Goal: Task Accomplishment & Management: Manage account settings

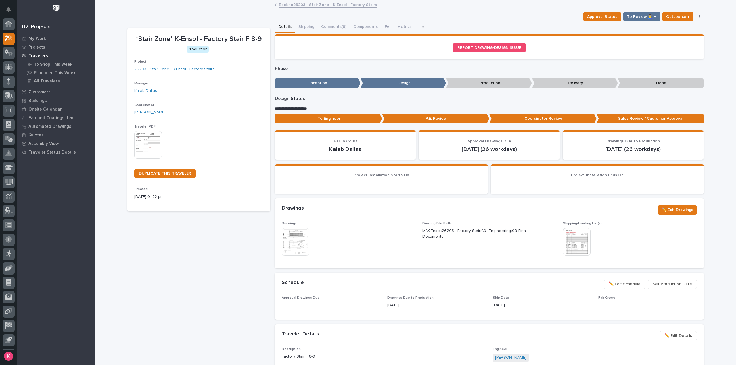
scroll to position [13, 0]
click at [428, 357] on p "Factory Stair F 8-9" at bounding box center [384, 357] width 204 height 6
click at [694, 35] on section "REPORT DRAWING/DESIGN ISSUE" at bounding box center [489, 47] width 429 height 25
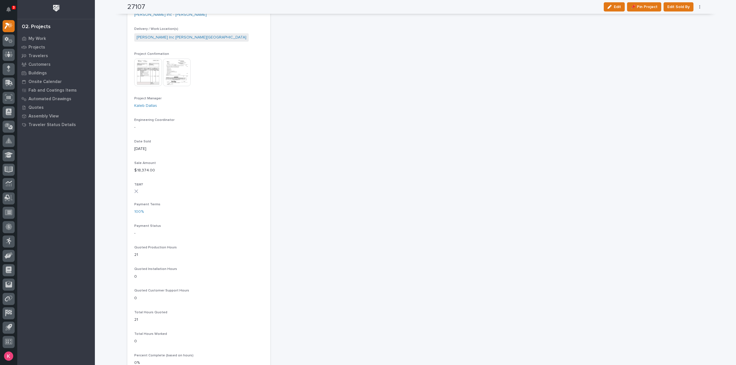
scroll to position [173, 0]
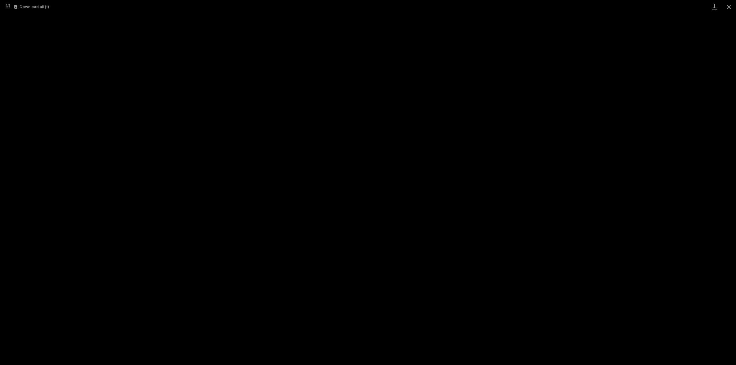
scroll to position [13, 0]
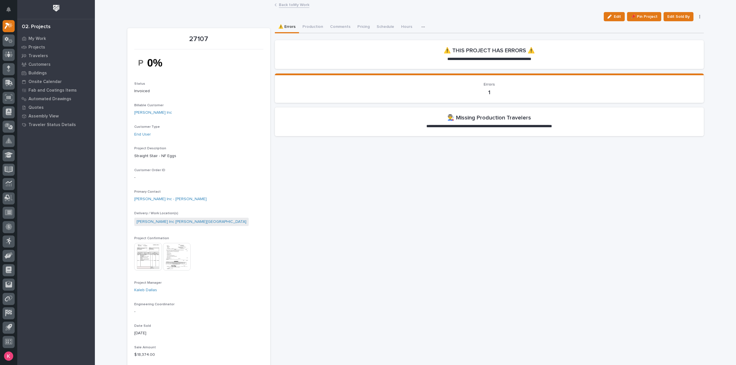
click at [289, 6] on link "Back to My Work" at bounding box center [294, 4] width 30 height 7
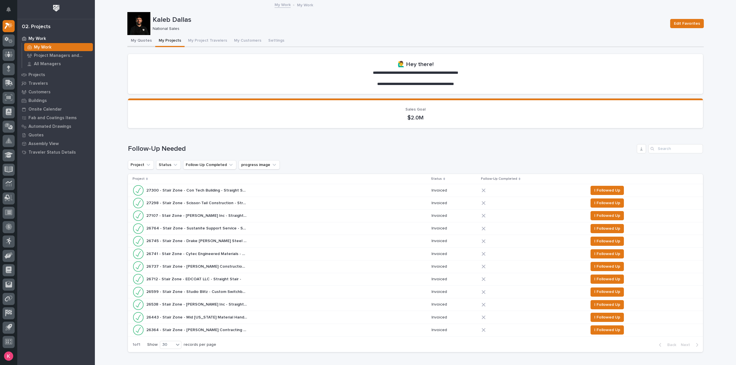
click at [137, 44] on button "My Quotes" at bounding box center [141, 41] width 28 height 12
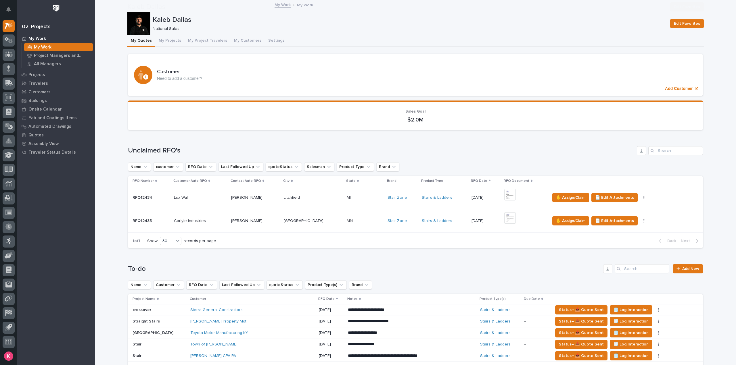
scroll to position [345, 0]
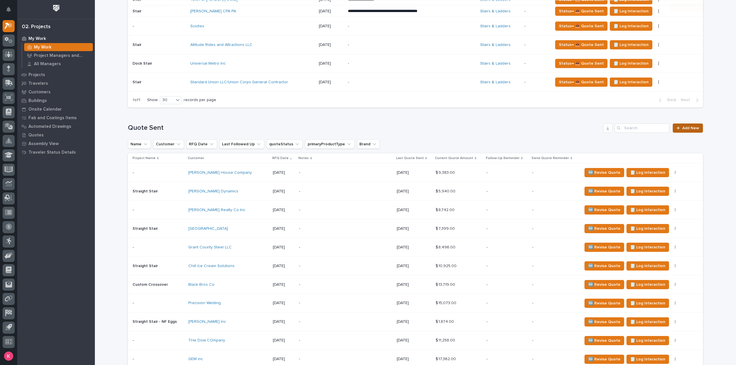
click at [688, 126] on span "Add New" at bounding box center [690, 128] width 17 height 4
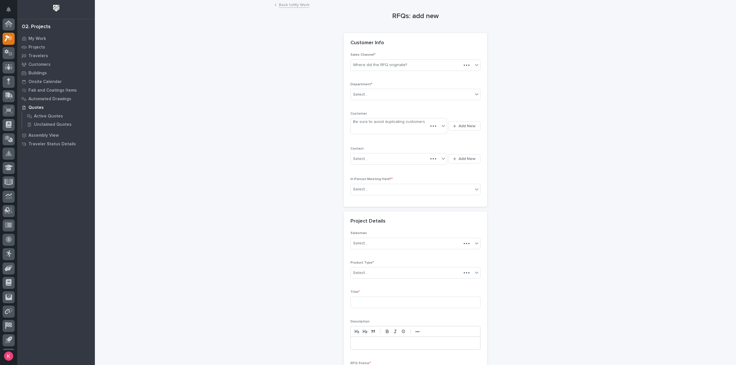
scroll to position [13, 0]
click at [399, 64] on div "Where did the RFQ originate?" at bounding box center [380, 65] width 54 height 6
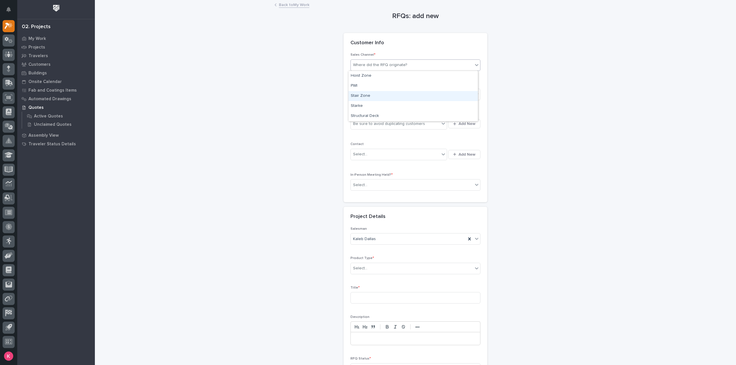
click at [380, 95] on div "Stair Zone" at bounding box center [413, 96] width 129 height 10
click at [381, 96] on div "Select..." at bounding box center [412, 94] width 122 height 9
drag, startPoint x: 382, startPoint y: 102, endPoint x: 384, endPoint y: 109, distance: 6.7
click at [382, 104] on div "National Sales" at bounding box center [413, 105] width 129 height 10
click at [388, 122] on div "Be sure to avoid duplicating customers" at bounding box center [389, 124] width 72 height 6
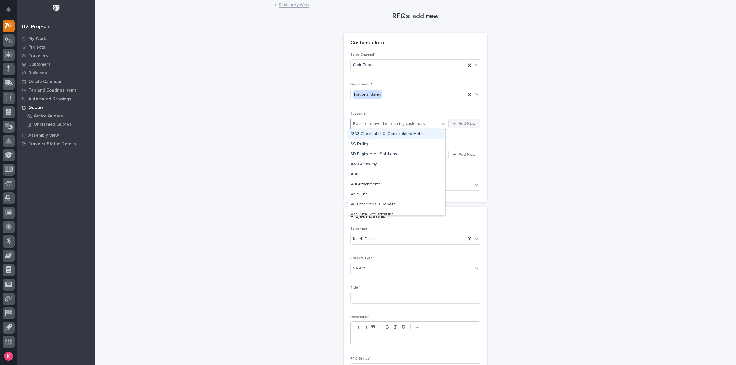
click at [462, 123] on span "Add New" at bounding box center [467, 123] width 17 height 5
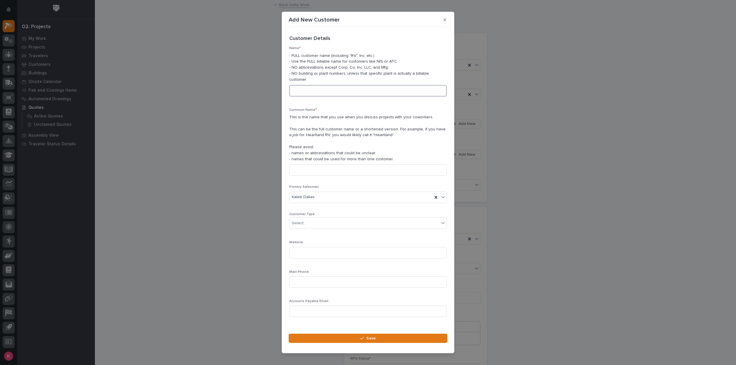
click at [317, 90] on input at bounding box center [368, 91] width 158 height 12
click at [323, 85] on input at bounding box center [368, 91] width 158 height 12
drag, startPoint x: 345, startPoint y: 87, endPoint x: 248, endPoint y: 107, distance: 98.8
click at [232, 91] on div "Add New Customer Loading... Saving… Loading... Saving… Loading... Saving… Custo…" at bounding box center [368, 182] width 736 height 365
type input "Mr. & Mrs. Fix It LLC"
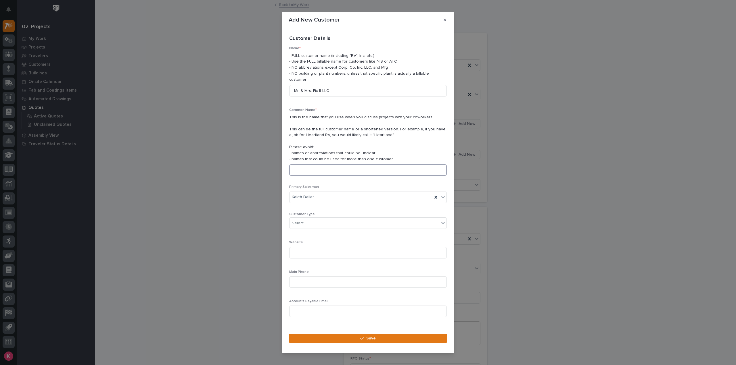
click at [324, 164] on input at bounding box center [368, 170] width 158 height 12
paste input "Mr. & Mrs. Fix It LLC"
type input "Mr. & Mrs. Fix It LLC"
click at [312, 278] on input at bounding box center [368, 283] width 158 height 12
type input "219 344 0220"
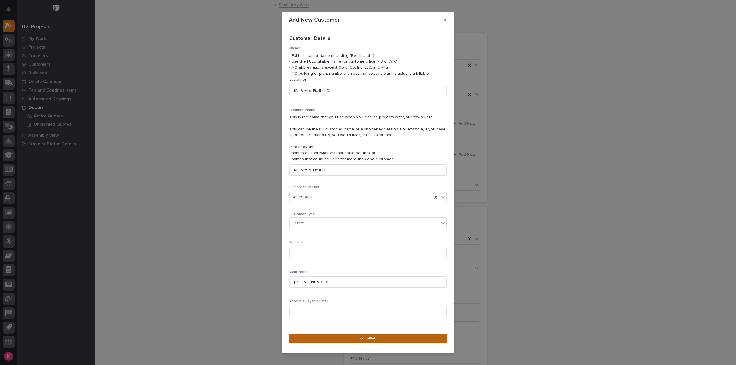
click at [353, 334] on button "Save" at bounding box center [368, 338] width 159 height 9
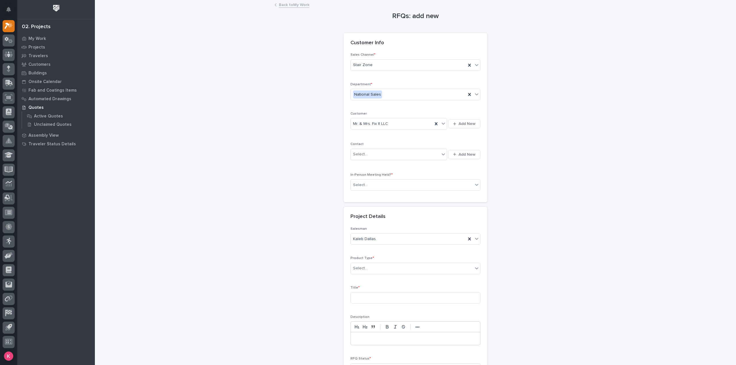
click at [470, 159] on div "Select... Add New" at bounding box center [416, 155] width 130 height 14
click at [458, 148] on div "Select... Add New" at bounding box center [416, 155] width 130 height 14
click at [462, 155] on span "Add New" at bounding box center [467, 154] width 17 height 5
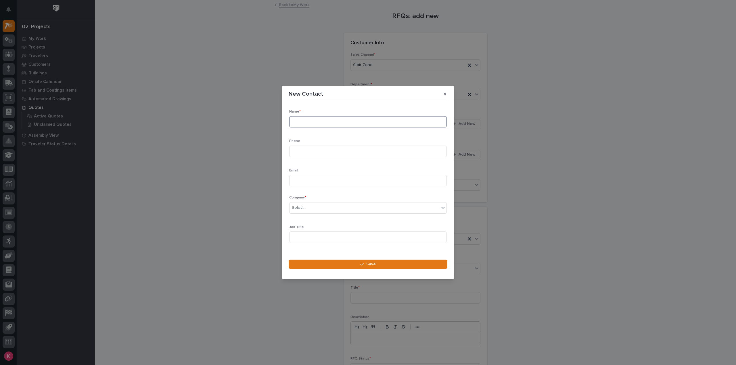
click at [328, 125] on input at bounding box center [368, 122] width 158 height 12
type input "w"
type input "Wallace"
type input "219 344 0220"
click at [311, 180] on input at bounding box center [368, 181] width 158 height 12
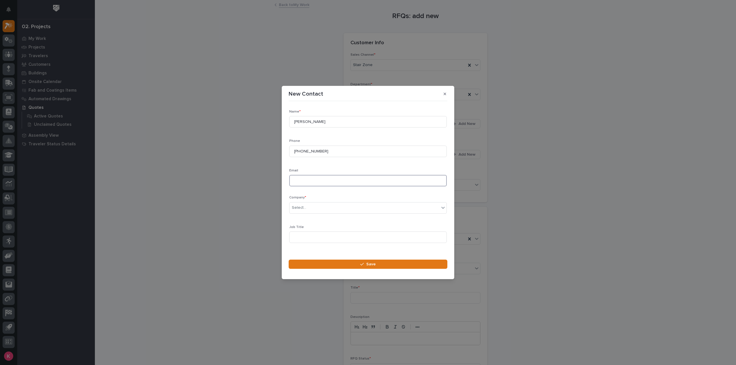
paste input "mr.mrs.fixit46360@gmail.com"
type input "mr.mrs.fixit46360@gmail.com"
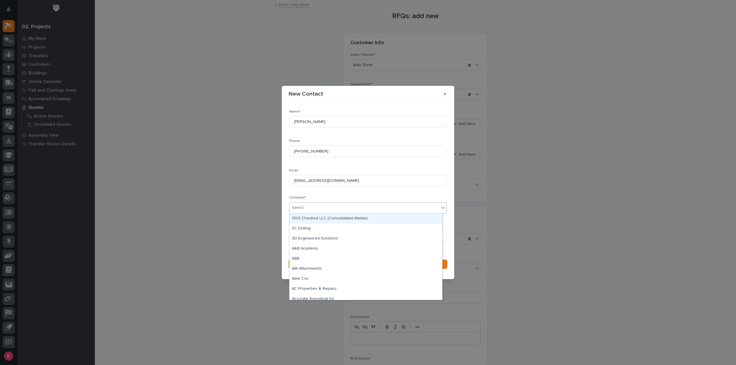
drag, startPoint x: 319, startPoint y: 206, endPoint x: 321, endPoint y: 208, distance: 3.7
click at [320, 206] on div "Select..." at bounding box center [365, 207] width 150 height 9
type input "***"
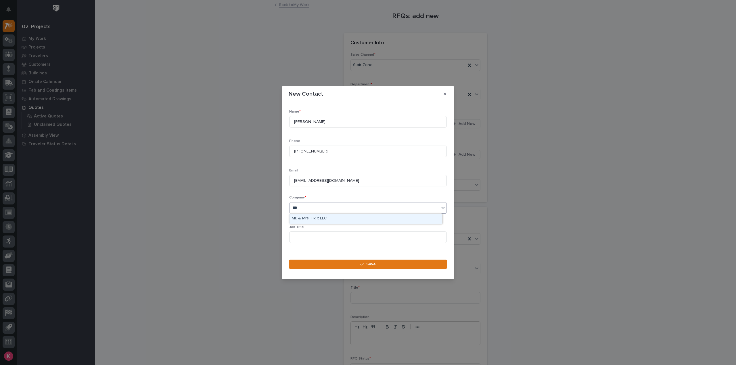
click at [335, 223] on div "Mr. & Mrs. Fix It LLC" at bounding box center [366, 219] width 153 height 10
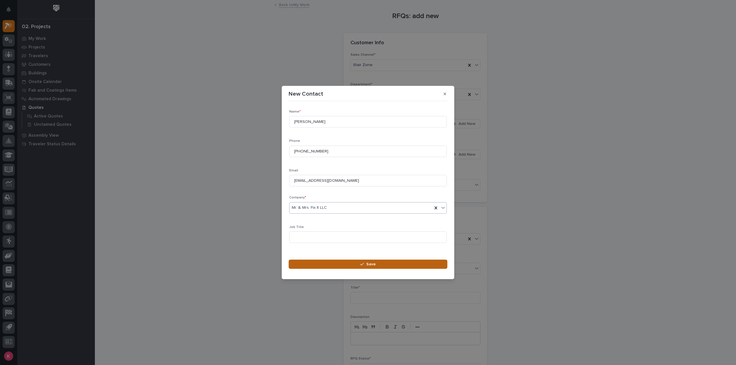
click at [337, 265] on button "Save" at bounding box center [368, 264] width 159 height 9
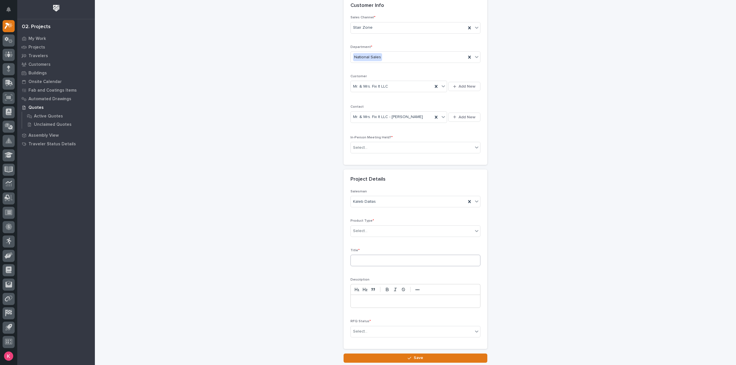
scroll to position [78, 0]
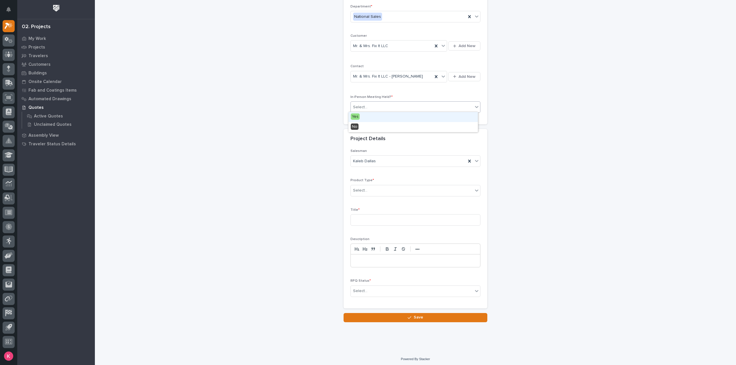
click at [401, 105] on div "Select..." at bounding box center [412, 107] width 122 height 9
click at [394, 123] on div "No" at bounding box center [413, 127] width 129 height 10
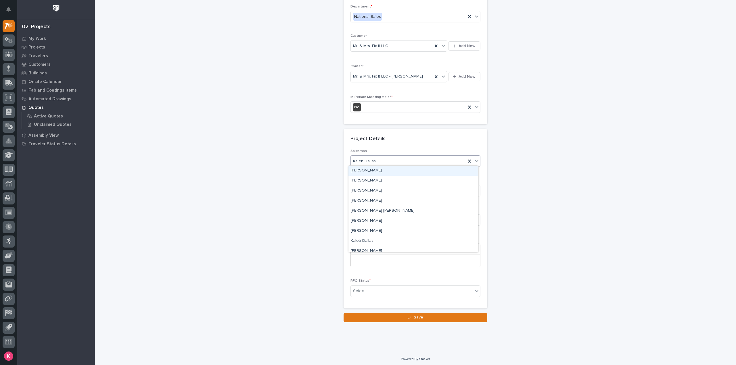
click at [395, 163] on div "Kaleb Dallas" at bounding box center [408, 161] width 115 height 9
click at [396, 163] on div "Kaleb Dallas" at bounding box center [408, 161] width 115 height 9
drag, startPoint x: 389, startPoint y: 188, endPoint x: 389, endPoint y: 193, distance: 4.3
click at [389, 188] on div "Select..." at bounding box center [412, 190] width 122 height 9
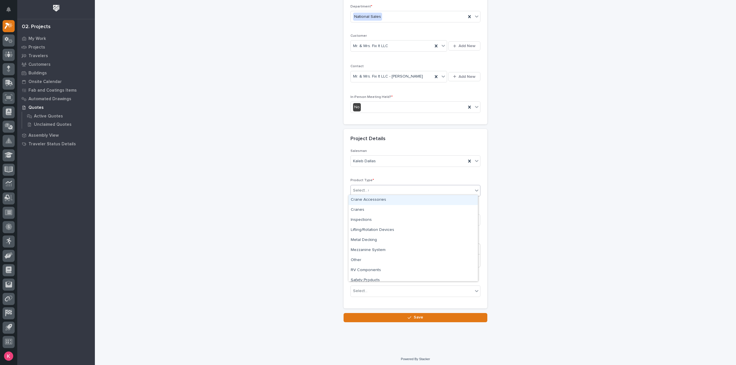
type input "**"
click at [384, 220] on input at bounding box center [416, 221] width 130 height 12
type input "Straight Stair"
click at [390, 289] on div "Select..." at bounding box center [412, 291] width 122 height 9
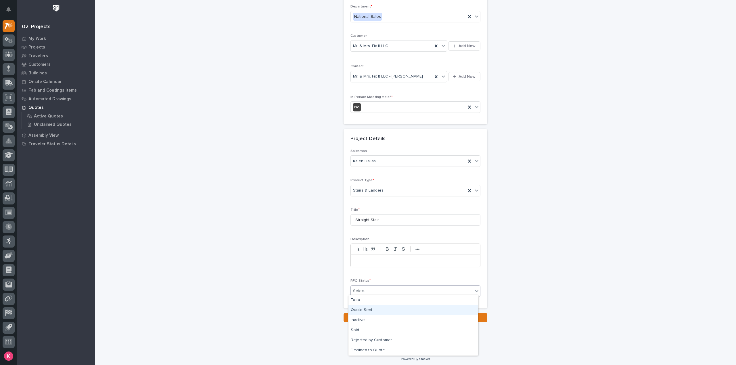
click at [383, 311] on div "Quote Sent" at bounding box center [413, 311] width 129 height 10
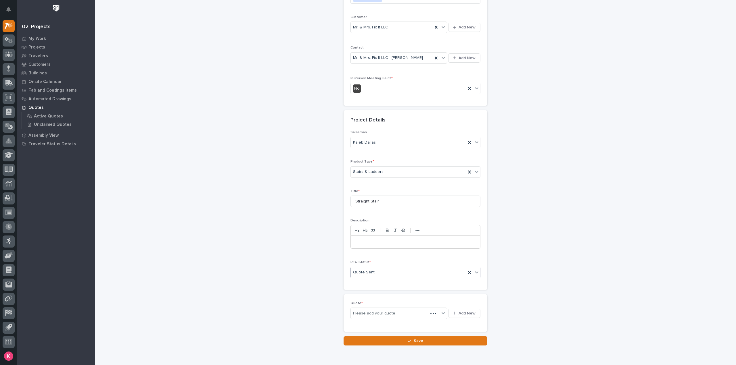
scroll to position [99, 0]
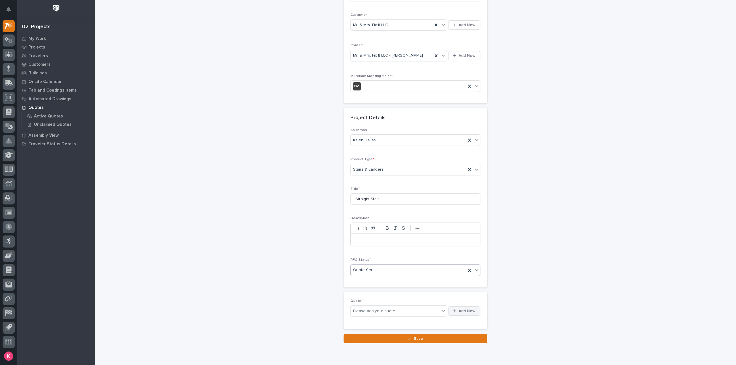
click at [474, 308] on button "Add New" at bounding box center [464, 311] width 32 height 9
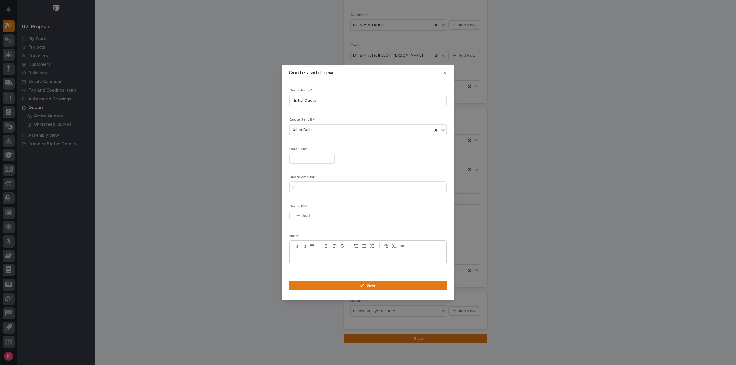
click at [311, 158] on input "text" at bounding box center [311, 159] width 45 height 10
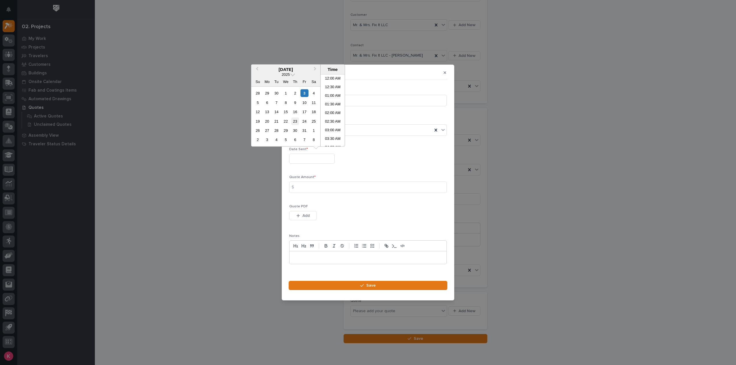
scroll to position [158, 0]
click at [296, 91] on div "2" at bounding box center [295, 93] width 8 height 8
type input "**********"
click at [333, 199] on div "**********" at bounding box center [368, 179] width 158 height 181
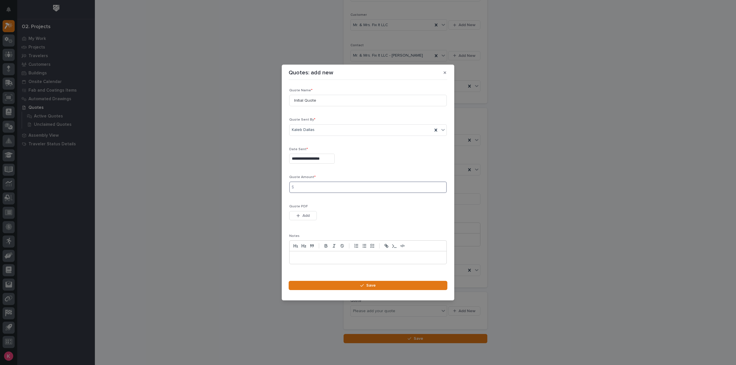
click at [338, 188] on input at bounding box center [368, 188] width 158 height 12
click at [327, 188] on input at bounding box center [368, 188] width 158 height 12
type input "3257"
click at [303, 214] on span "Add" at bounding box center [306, 215] width 7 height 5
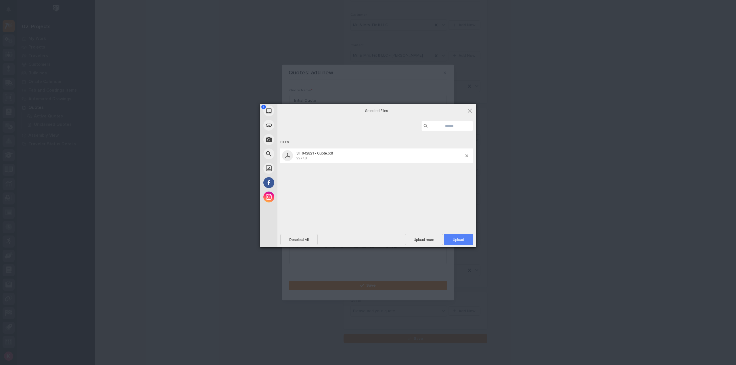
click at [450, 239] on span "Upload 1" at bounding box center [458, 239] width 29 height 11
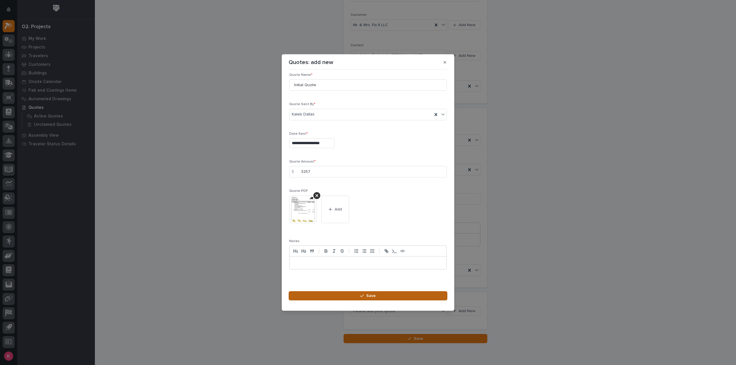
scroll to position [8, 0]
click at [393, 295] on button "Save" at bounding box center [368, 296] width 159 height 9
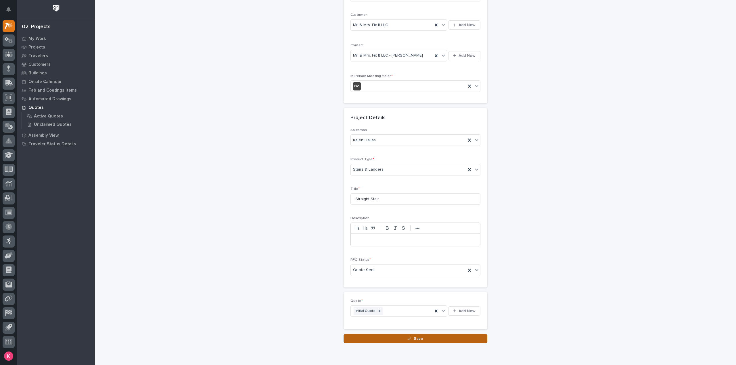
click at [424, 336] on button "Save" at bounding box center [416, 338] width 144 height 9
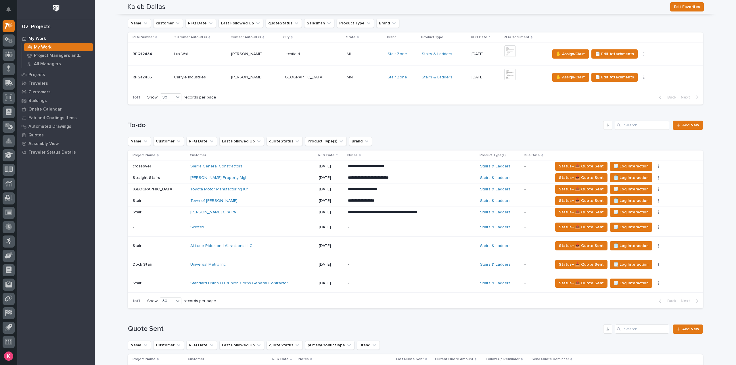
scroll to position [288, 0]
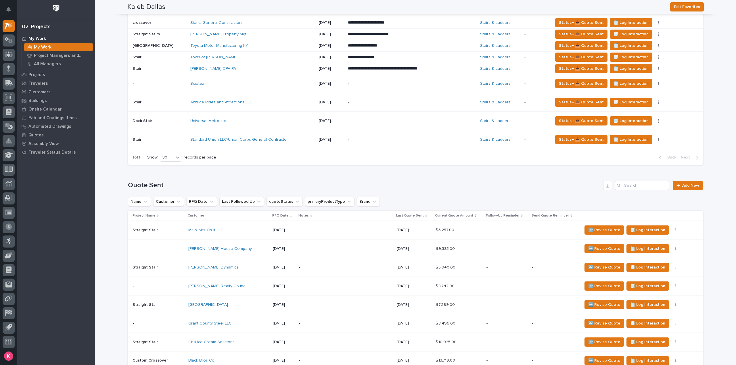
click at [377, 231] on p "-" at bounding box center [345, 230] width 93 height 5
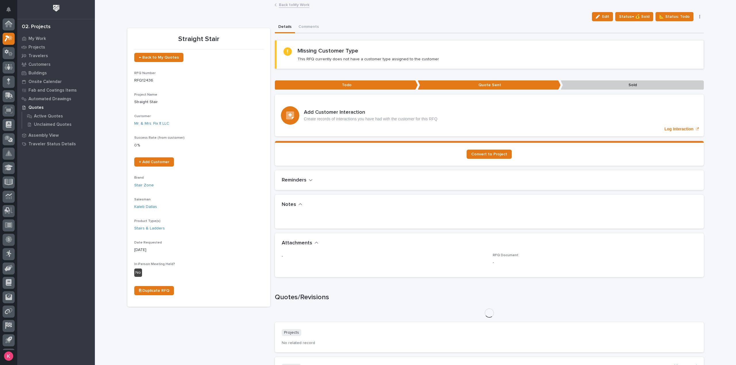
scroll to position [13, 0]
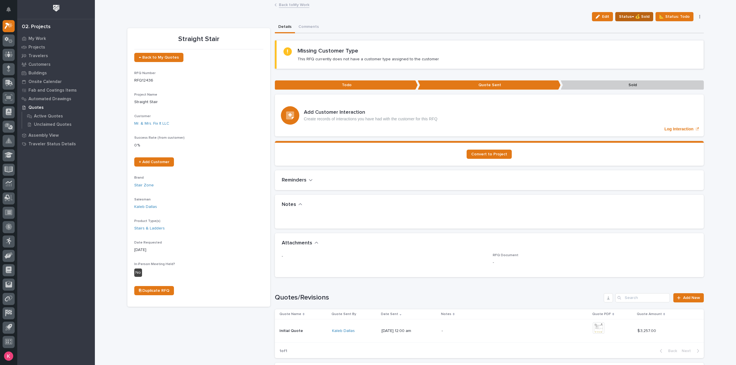
click at [646, 15] on span "Status→ 💰 Sold" at bounding box center [634, 16] width 30 height 7
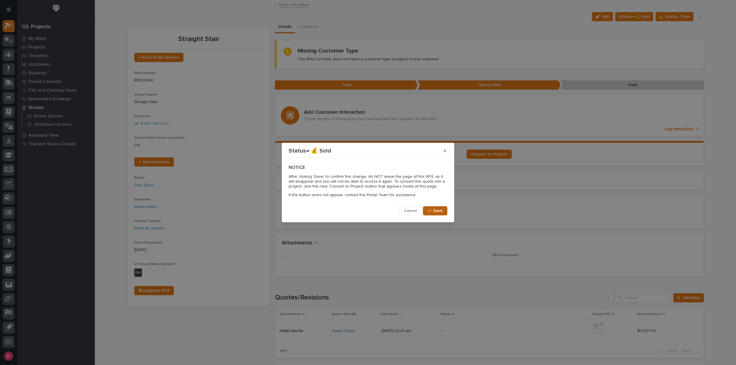
click at [439, 210] on button "Save" at bounding box center [435, 210] width 24 height 9
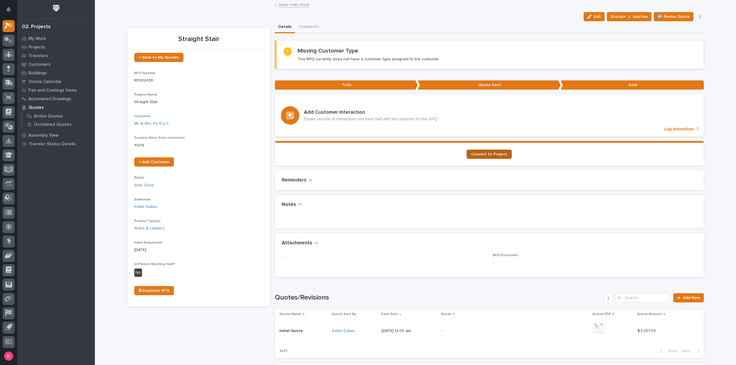
click at [489, 155] on span "Convert to Project" at bounding box center [489, 154] width 36 height 4
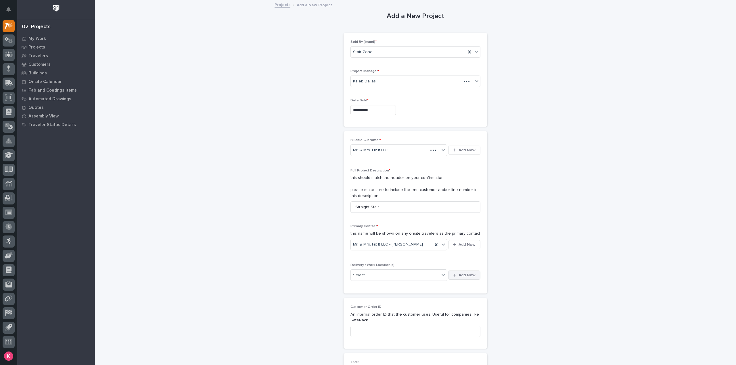
click at [468, 276] on span "Add New" at bounding box center [467, 275] width 17 height 5
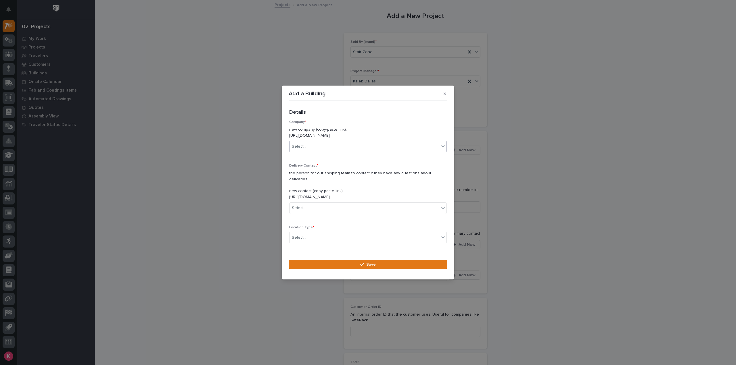
click at [335, 146] on div "Select..." at bounding box center [365, 146] width 150 height 9
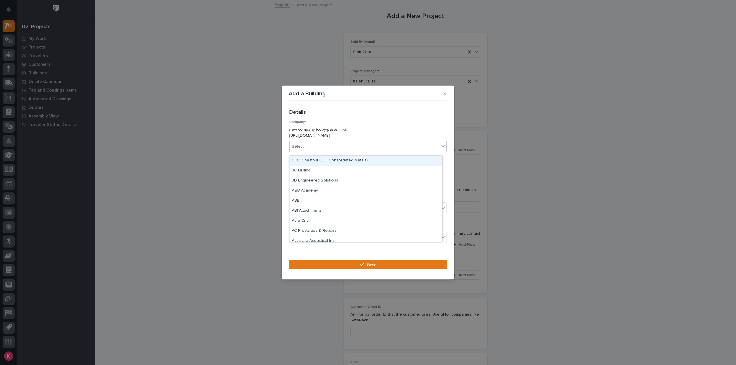
click at [335, 146] on div "Select..." at bounding box center [365, 146] width 150 height 9
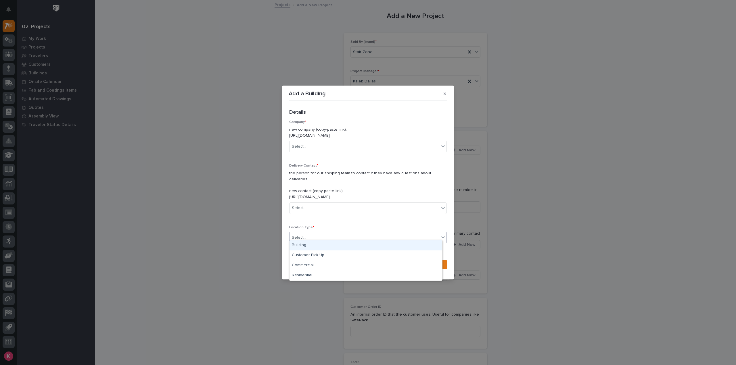
click at [322, 237] on div "Select..." at bounding box center [365, 237] width 150 height 9
click at [317, 257] on div "Customer Pick Up" at bounding box center [366, 256] width 153 height 10
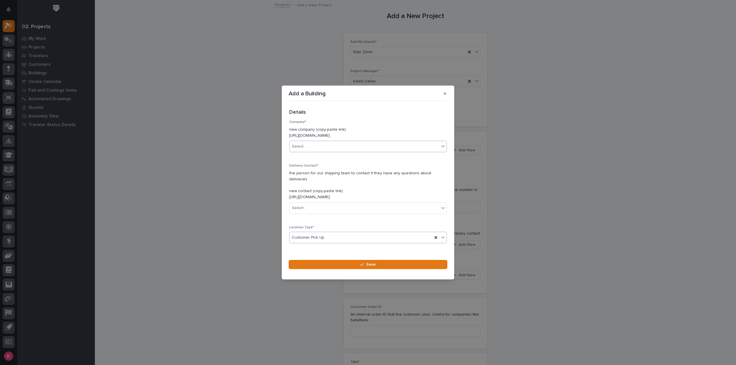
click at [328, 151] on div "Select..." at bounding box center [365, 146] width 150 height 9
type input "***"
click at [340, 156] on div "Mr. & Mrs. Fix It LLC" at bounding box center [366, 161] width 153 height 10
drag, startPoint x: 335, startPoint y: 202, endPoint x: 338, endPoint y: 204, distance: 3.7
click at [336, 204] on div "Select..." at bounding box center [365, 208] width 150 height 9
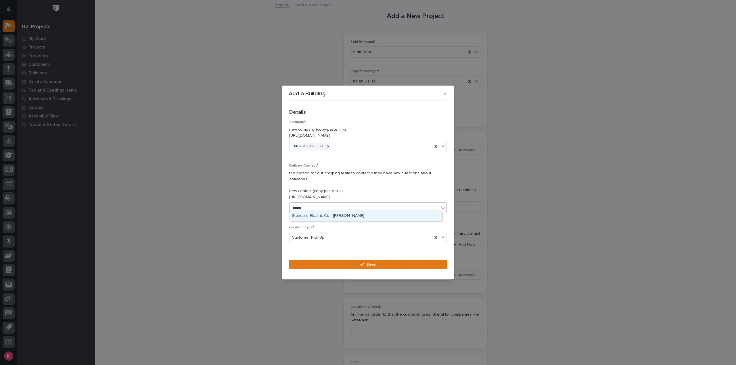
type input "*******"
click at [357, 217] on div "Mr. & Mrs. Fix It LLC - Wallace" at bounding box center [366, 216] width 153 height 10
click at [353, 255] on section "Add a Building Loading... Saving… Loading... Saving… Loading... Saving… Details…" at bounding box center [368, 183] width 173 height 194
click at [355, 263] on button "Save" at bounding box center [368, 264] width 159 height 9
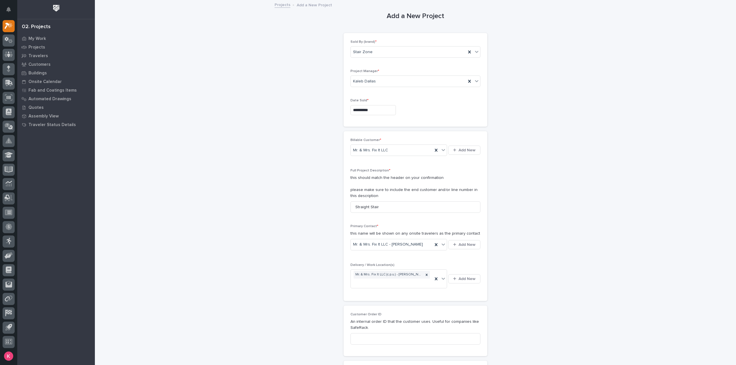
scroll to position [173, 0]
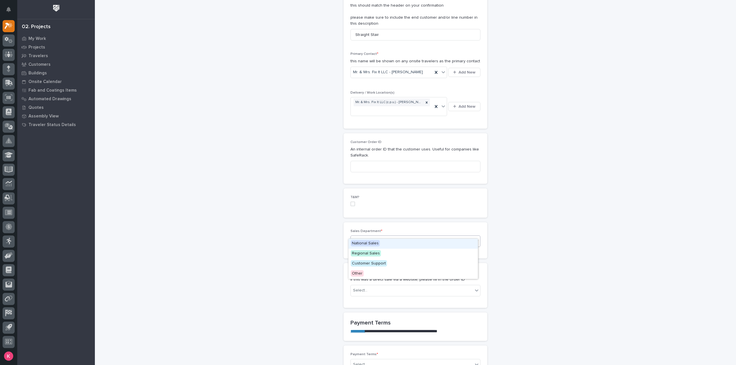
click at [361, 237] on div "Select..." at bounding box center [412, 241] width 122 height 9
click at [367, 244] on span "National Sales" at bounding box center [365, 243] width 29 height 6
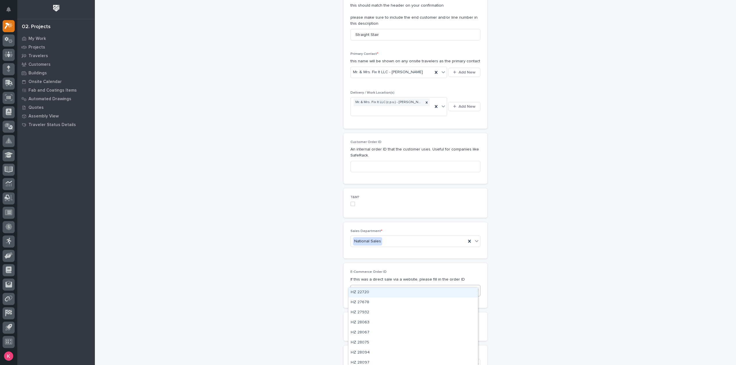
click at [374, 286] on div "Select..." at bounding box center [412, 290] width 122 height 9
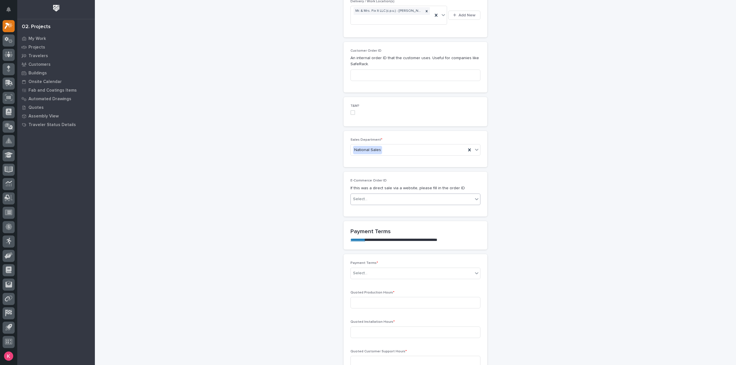
scroll to position [345, 0]
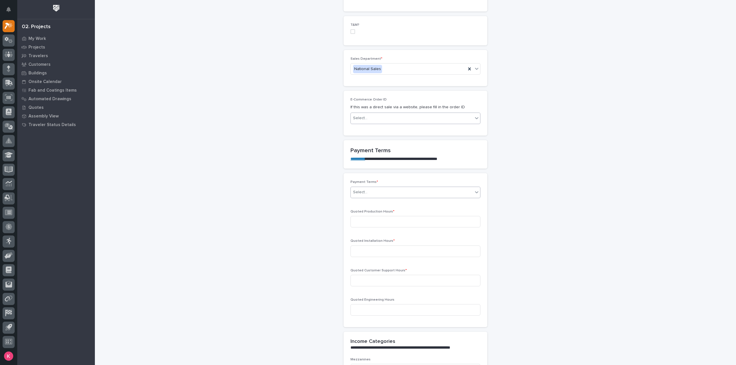
click at [378, 188] on div "Select..." at bounding box center [412, 192] width 122 height 9
click at [377, 202] on div "100%" at bounding box center [413, 205] width 129 height 10
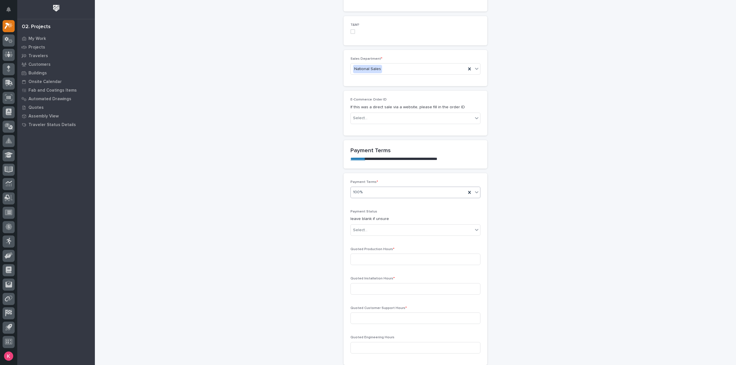
click at [378, 248] on span "Quoted Production Hours *" at bounding box center [373, 249] width 44 height 3
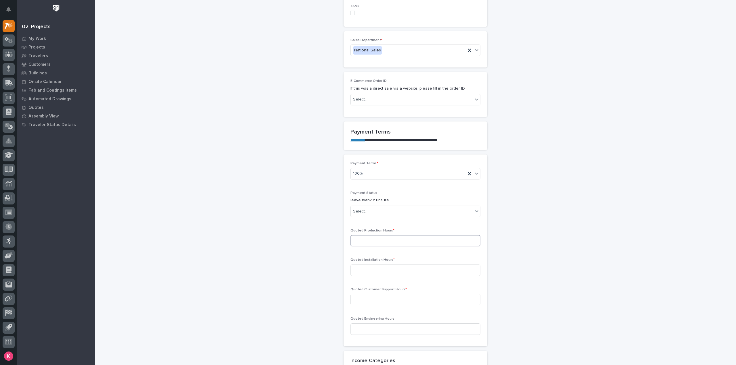
click at [385, 235] on input at bounding box center [416, 241] width 130 height 12
type input "1"
type input "20"
click at [395, 265] on input at bounding box center [416, 271] width 130 height 12
type input "0"
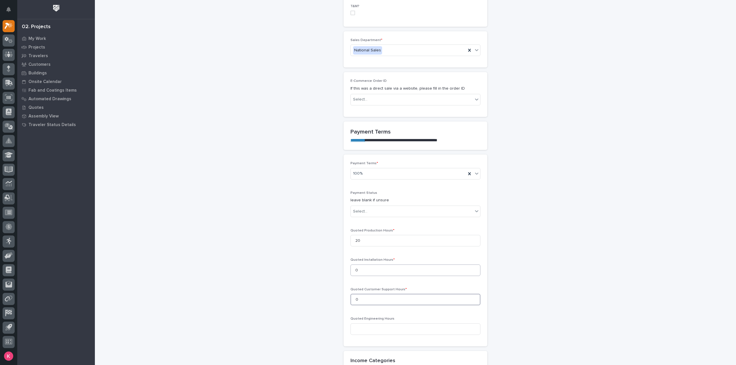
type input "0"
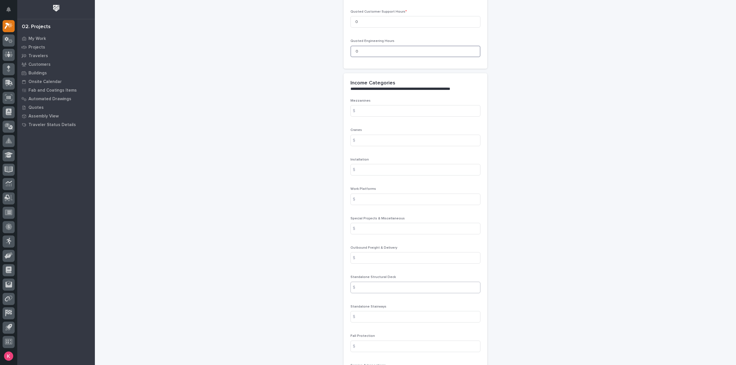
scroll to position [651, 0]
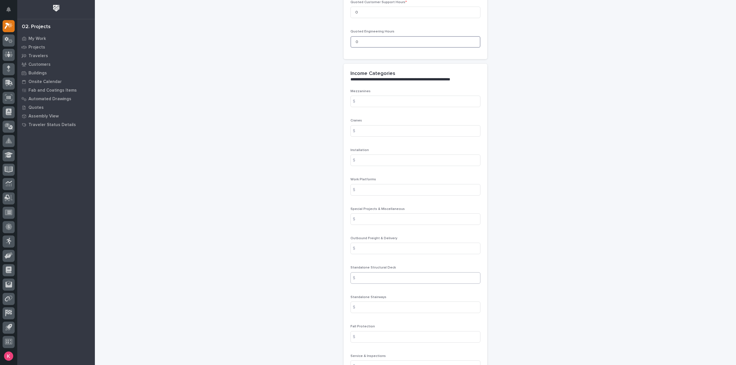
type input "0"
click at [382, 302] on input at bounding box center [416, 308] width 130 height 12
click at [374, 302] on input at bounding box center [416, 308] width 130 height 12
click at [374, 325] on div "Fall Protection $" at bounding box center [416, 336] width 130 height 22
drag, startPoint x: 376, startPoint y: 300, endPoint x: 379, endPoint y: 300, distance: 3.3
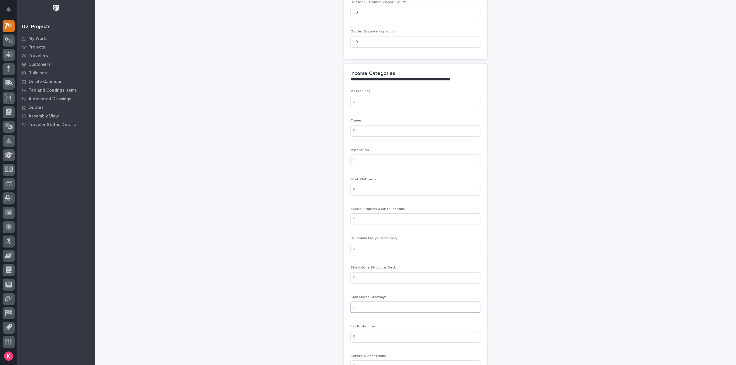
click at [376, 302] on input at bounding box center [416, 308] width 130 height 12
type input "3308"
click at [464, 275] on div "Standalone Structural Deck $" at bounding box center [416, 277] width 130 height 22
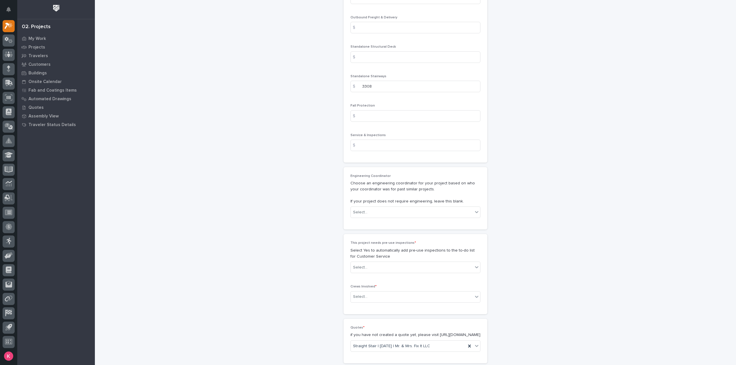
scroll to position [881, 0]
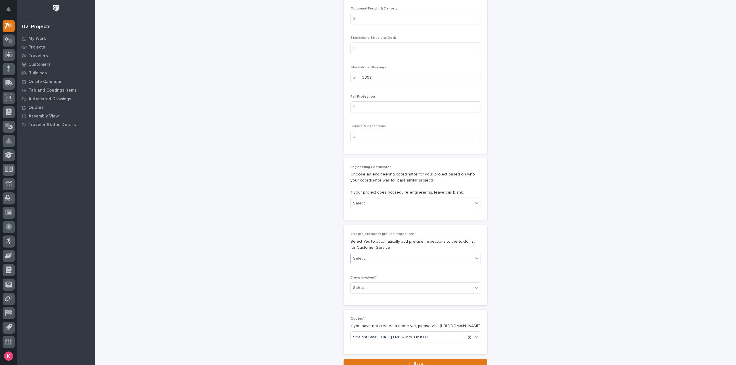
drag, startPoint x: 390, startPoint y: 248, endPoint x: 389, endPoint y: 251, distance: 3.2
click at [390, 254] on div "Select..." at bounding box center [412, 258] width 122 height 9
click at [375, 273] on div "No" at bounding box center [413, 270] width 129 height 10
click at [375, 284] on div "Select..." at bounding box center [412, 288] width 122 height 9
drag, startPoint x: 378, startPoint y: 287, endPoint x: 384, endPoint y: 294, distance: 9.2
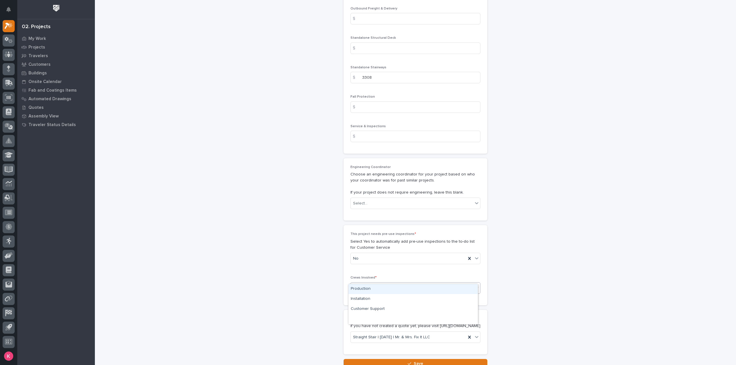
click at [378, 288] on div "Production" at bounding box center [413, 289] width 129 height 10
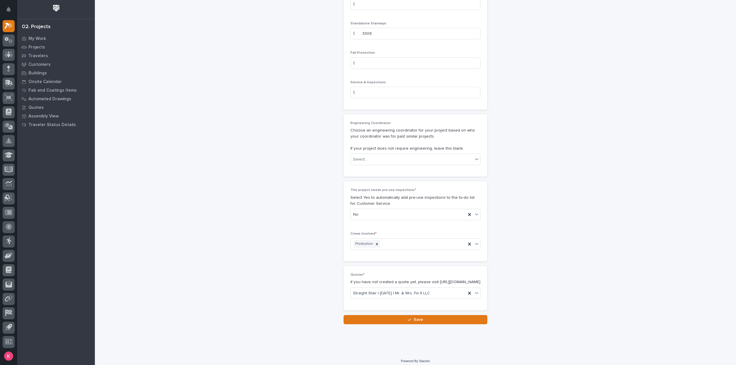
drag, startPoint x: 385, startPoint y: 319, endPoint x: 396, endPoint y: 324, distance: 12.1
click at [386, 319] on button "Save" at bounding box center [416, 319] width 144 height 9
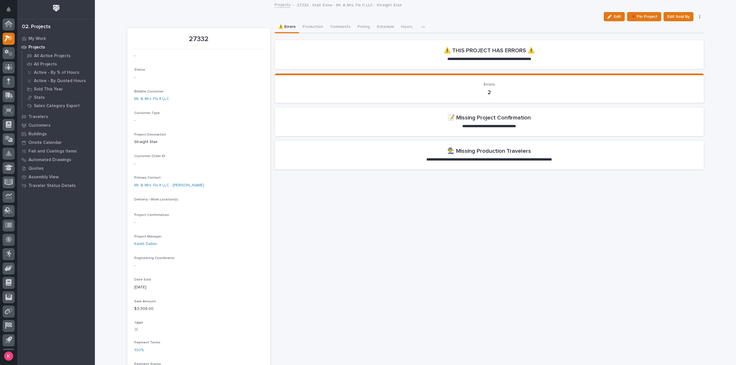
scroll to position [13, 0]
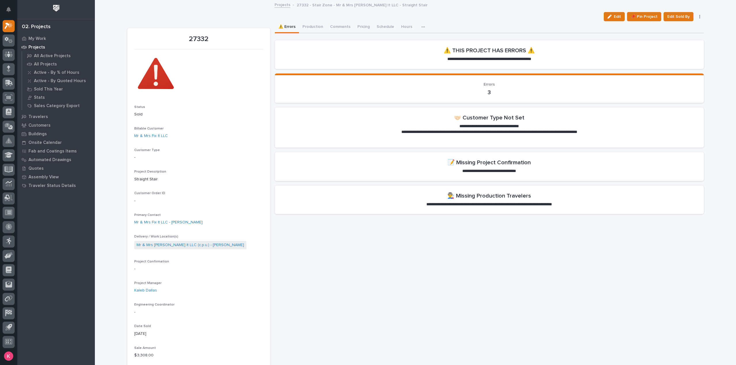
click at [9, 28] on div at bounding box center [9, 26] width 12 height 12
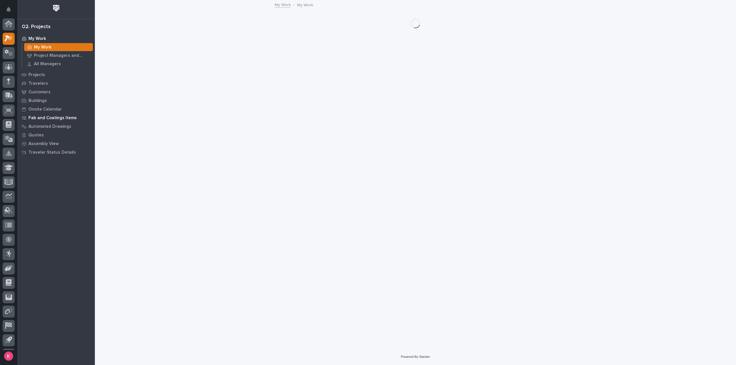
scroll to position [13, 0]
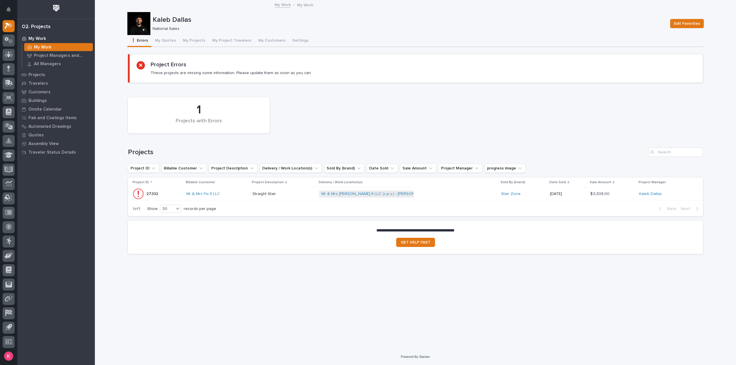
click at [293, 192] on p at bounding box center [283, 194] width 62 height 5
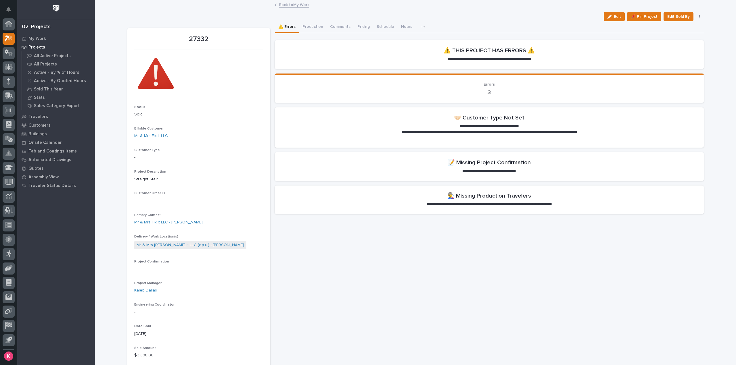
scroll to position [13, 0]
click at [146, 135] on link "Mr & Mrs Fix It LLC" at bounding box center [151, 136] width 34 height 6
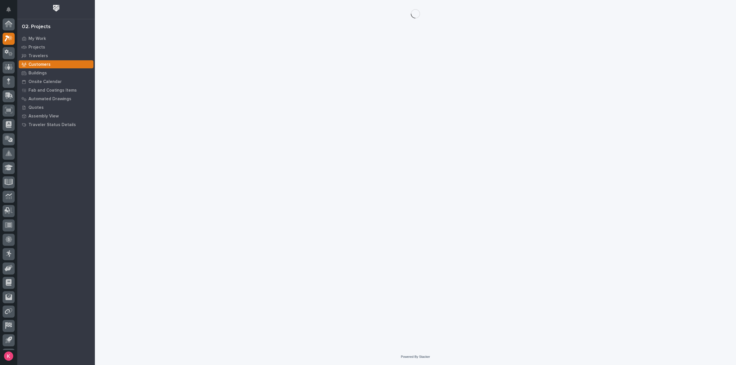
scroll to position [13, 0]
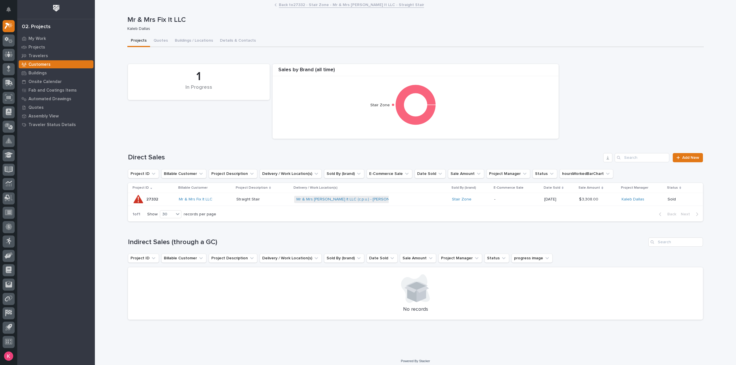
click at [411, 201] on div "Mr & Mrs Fix It LLC (c.p.u.) - Wallace + 0" at bounding box center [370, 200] width 153 height 12
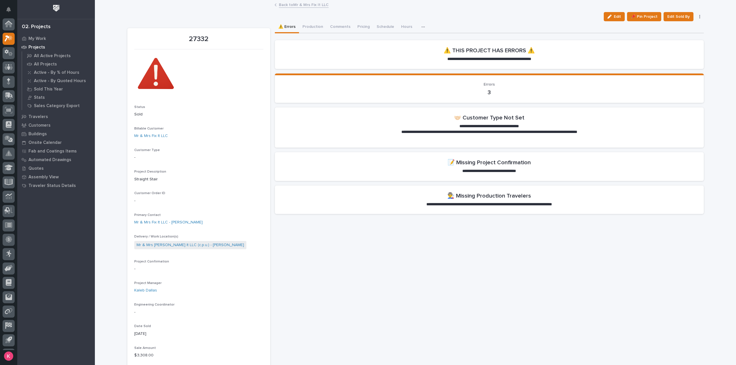
scroll to position [13, 0]
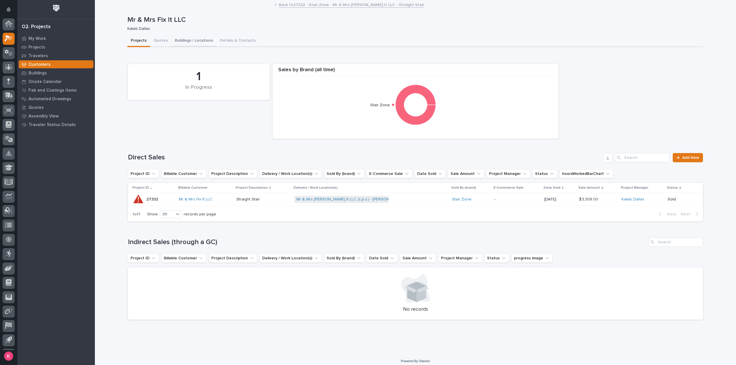
scroll to position [13, 0]
click at [158, 42] on button "Quotes" at bounding box center [160, 41] width 21 height 12
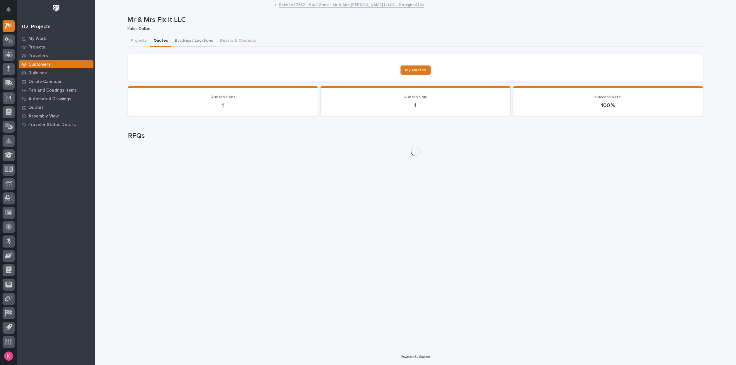
click at [191, 40] on button "Buildings / Locations" at bounding box center [193, 41] width 45 height 12
click at [227, 41] on button "Details & Contacts" at bounding box center [238, 41] width 43 height 12
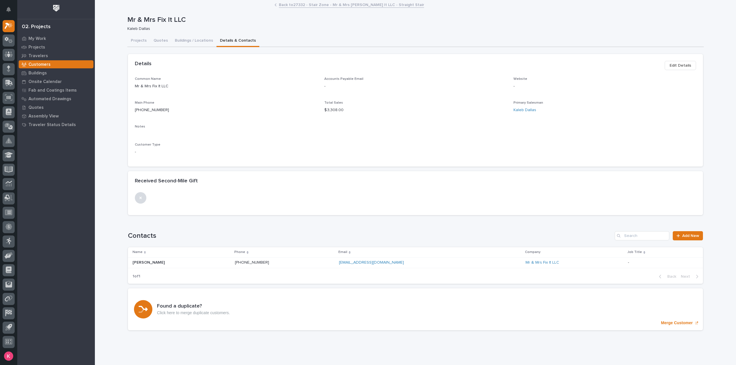
click at [685, 63] on span "Edit Details" at bounding box center [681, 65] width 22 height 7
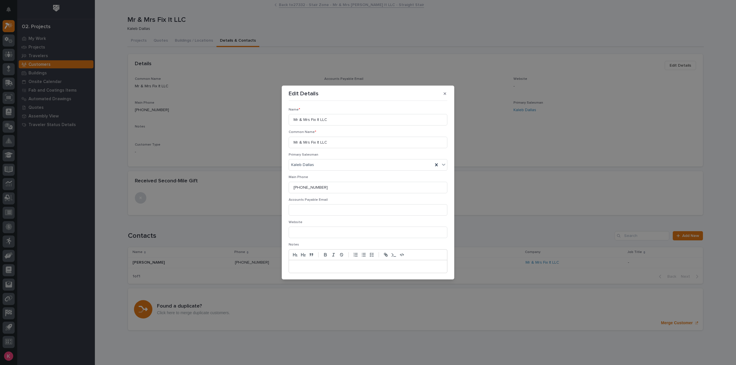
scroll to position [43, 0]
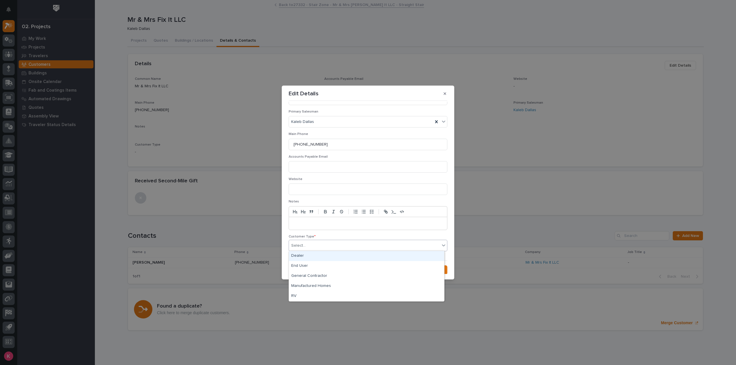
click at [323, 247] on div "Select..." at bounding box center [364, 245] width 151 height 9
click at [313, 266] on div "End User" at bounding box center [366, 266] width 155 height 10
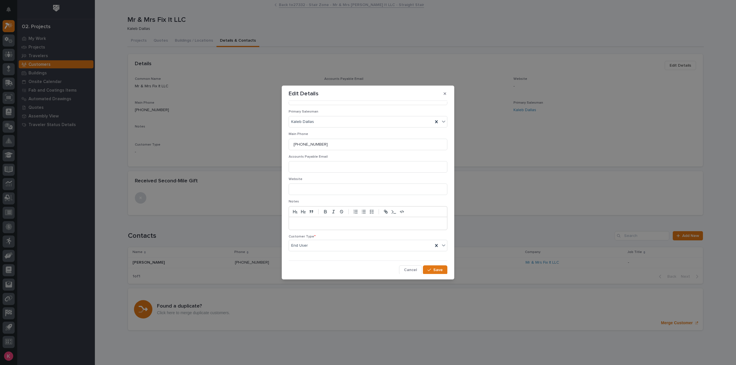
drag, startPoint x: 432, startPoint y: 267, endPoint x: 424, endPoint y: 276, distance: 11.2
click at [432, 268] on button "Save" at bounding box center [435, 270] width 24 height 9
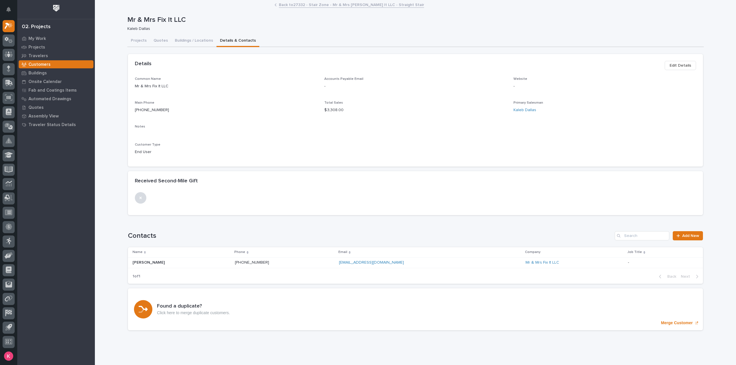
click at [296, 2] on link "Back to 27332 - Stair Zone - Mr & Mrs Fix It LLC - Straight Stair" at bounding box center [351, 4] width 145 height 7
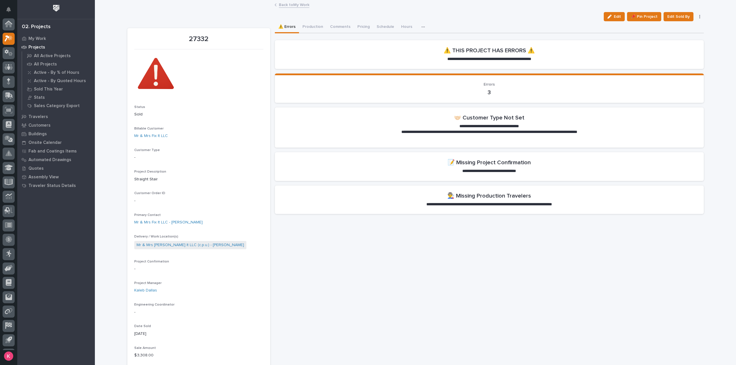
scroll to position [13, 0]
click at [37, 41] on p "My Work" at bounding box center [37, 38] width 18 height 5
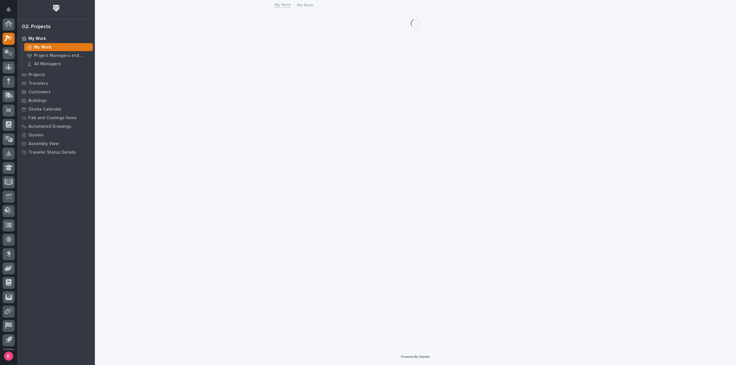
scroll to position [13, 0]
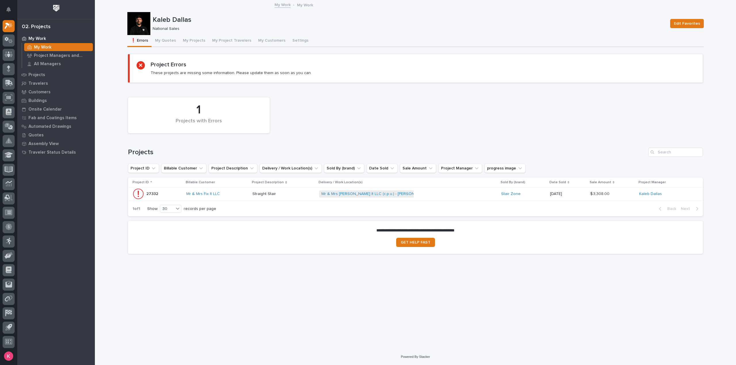
click at [250, 200] on td "Mr & Mrs Fix It LLC" at bounding box center [217, 194] width 66 height 13
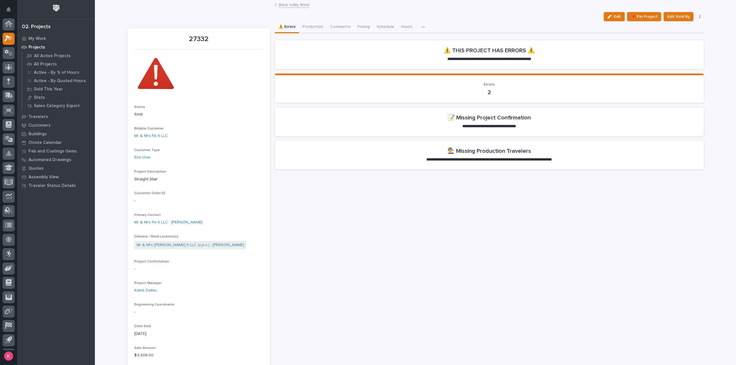
scroll to position [13, 0]
click at [615, 17] on span "Edit" at bounding box center [617, 16] width 7 height 5
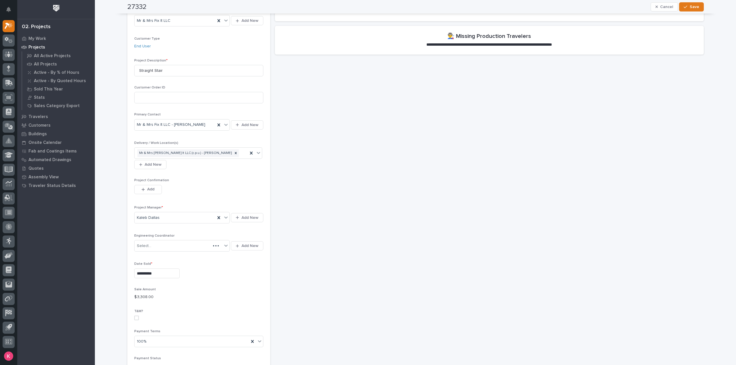
scroll to position [144, 0]
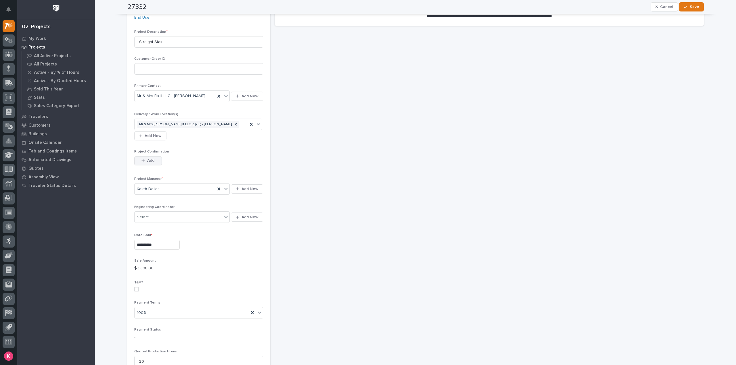
click at [144, 159] on div "button" at bounding box center [144, 161] width 6 height 4
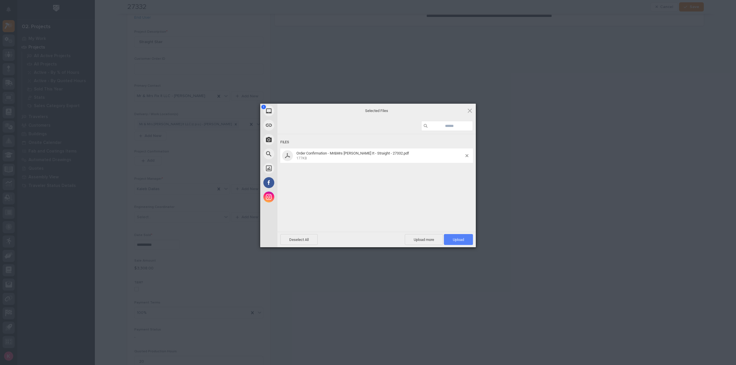
drag, startPoint x: 456, startPoint y: 240, endPoint x: 457, endPoint y: 245, distance: 5.5
click at [456, 240] on span "Upload 1" at bounding box center [458, 240] width 11 height 4
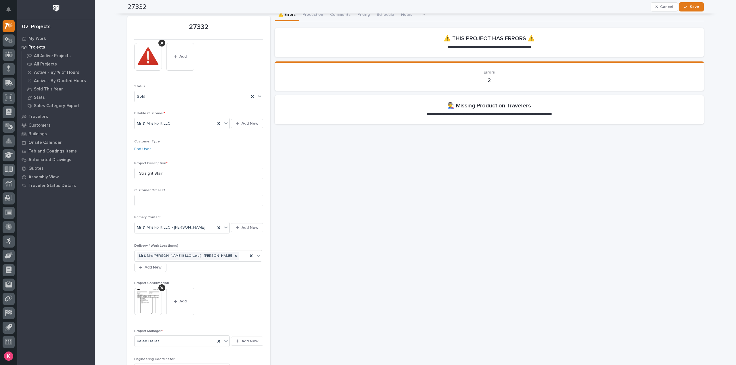
scroll to position [0, 0]
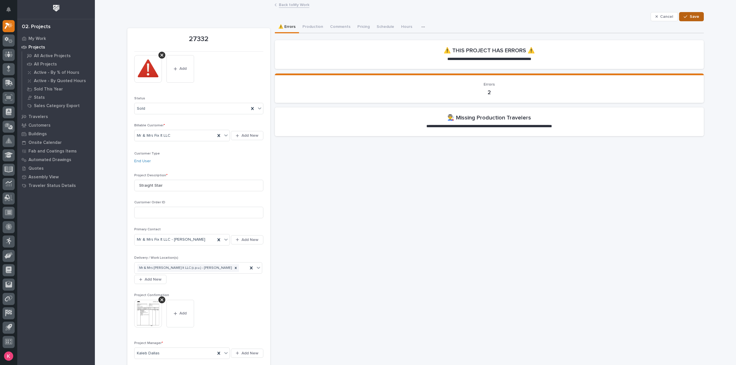
click at [694, 19] on button "Save" at bounding box center [691, 16] width 24 height 9
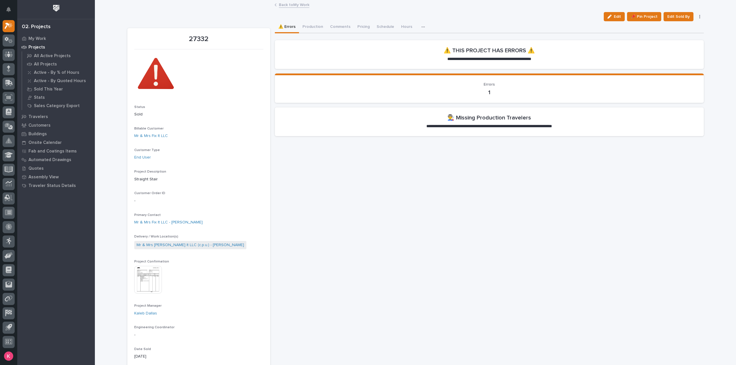
click at [285, 4] on link "Back to My Work" at bounding box center [294, 4] width 30 height 7
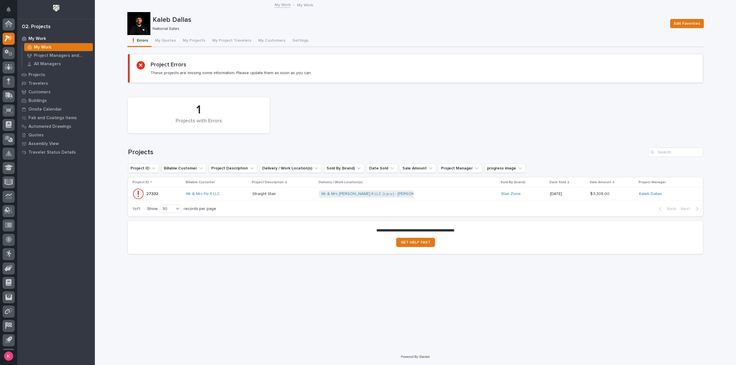
scroll to position [13, 0]
click at [169, 38] on button "My Quotes" at bounding box center [166, 41] width 28 height 12
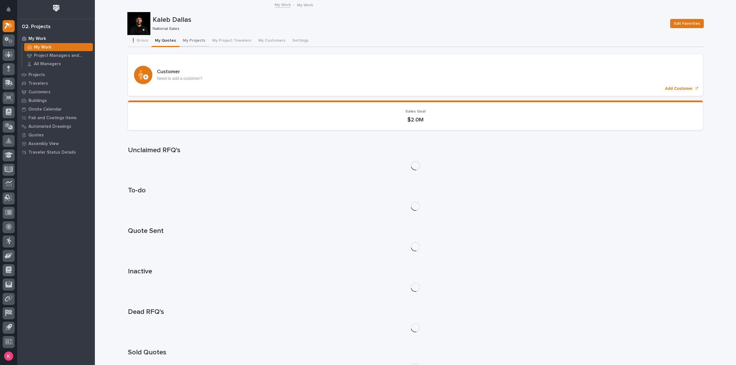
click at [182, 41] on button "My Projects" at bounding box center [193, 41] width 29 height 12
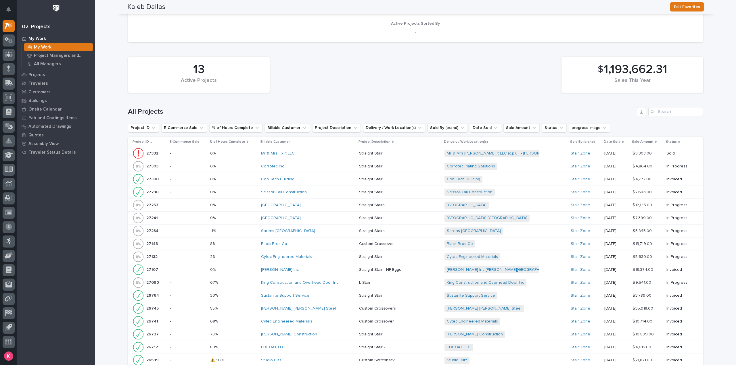
scroll to position [634, 0]
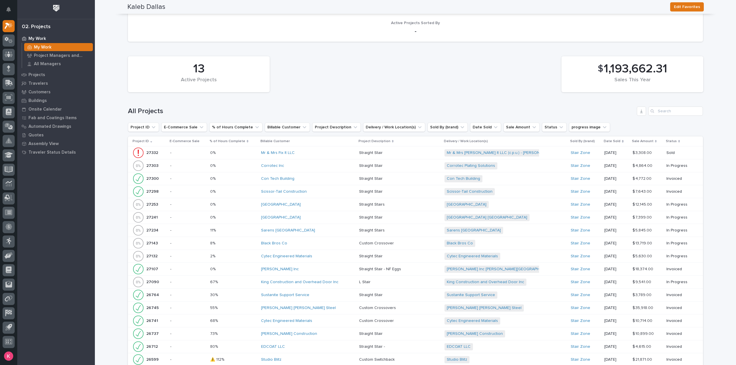
click at [322, 189] on div "Scissor-Tail Construction" at bounding box center [308, 191] width 94 height 5
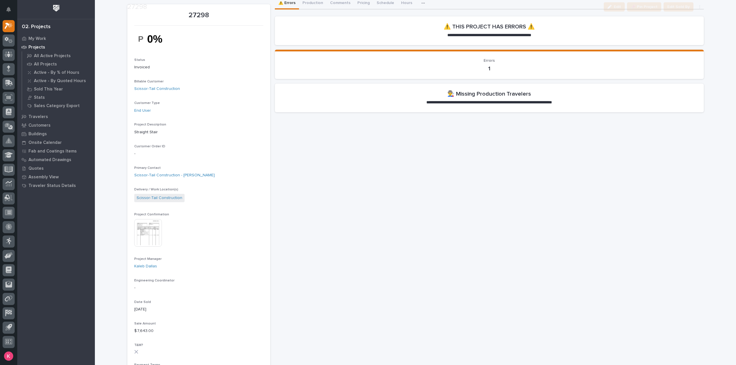
scroll to position [144, 0]
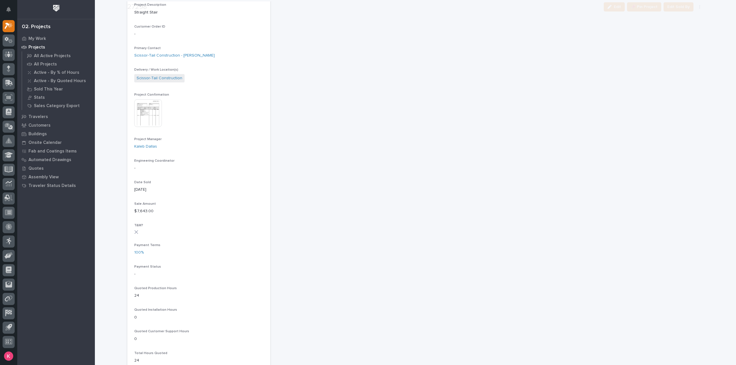
click at [217, 206] on div "Sale Amount $ 7,643.00" at bounding box center [198, 210] width 129 height 17
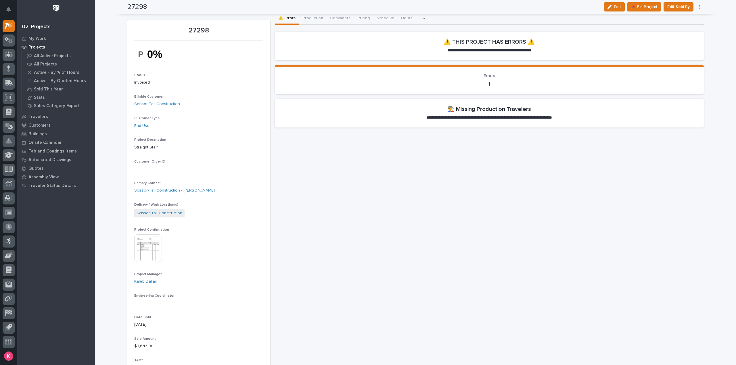
scroll to position [0, 0]
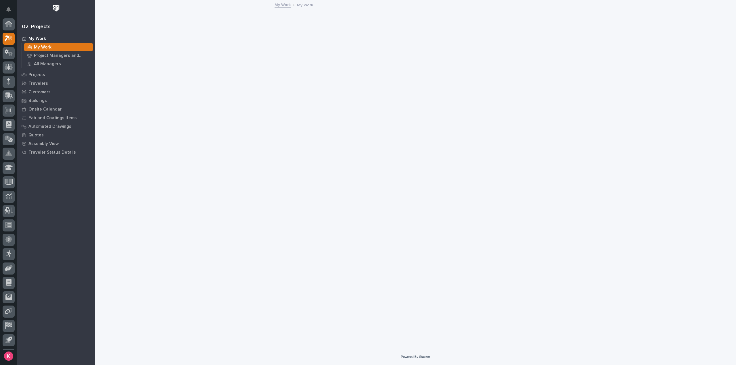
scroll to position [13, 0]
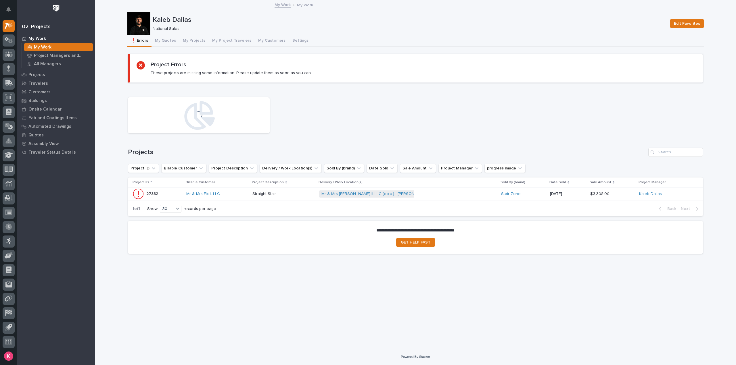
click at [193, 48] on div "**********" at bounding box center [415, 153] width 577 height 211
click at [194, 41] on button "My Projects" at bounding box center [193, 41] width 29 height 12
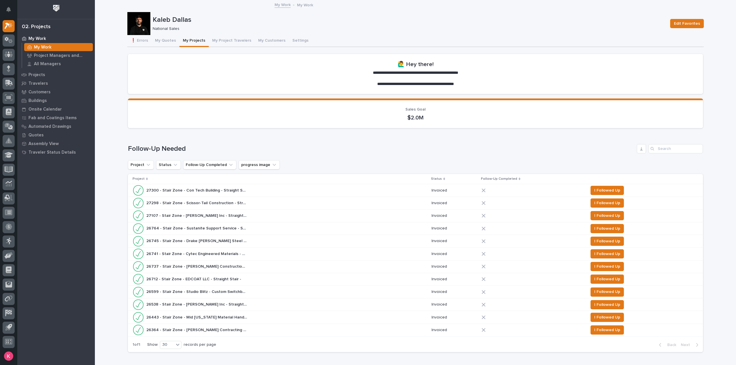
click at [238, 294] on div "26599 - Stair Zone - Studio Blitz - Custom Switchback 26599 - Stair Zone - Stud…" at bounding box center [196, 292] width 101 height 9
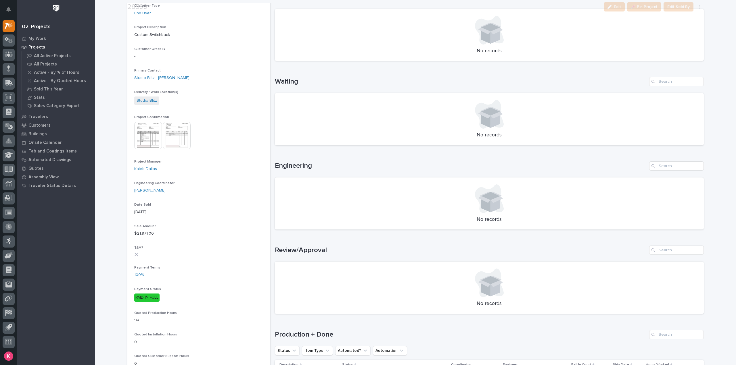
scroll to position [230, 0]
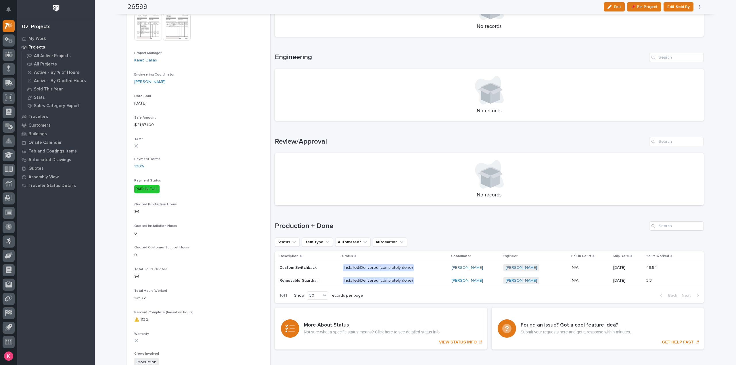
click at [429, 271] on p "Installed/Delivered (completely done)" at bounding box center [393, 268] width 101 height 7
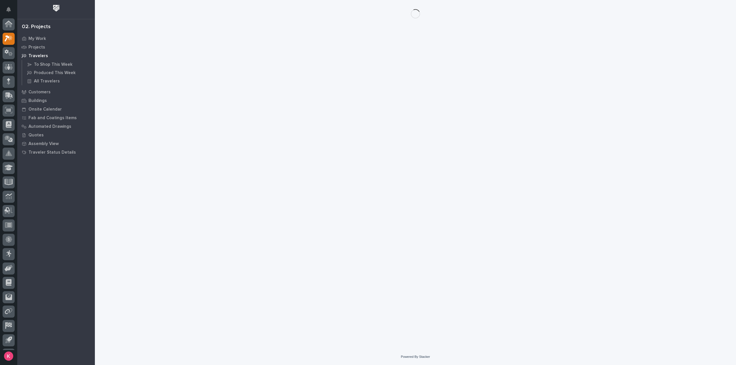
scroll to position [13, 0]
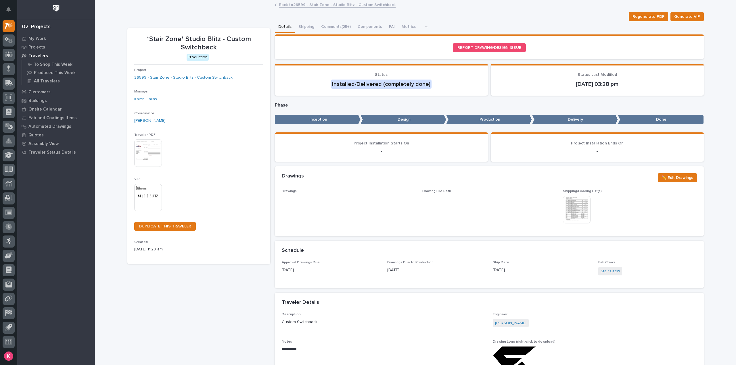
click at [340, 26] on button "Comments (25+)" at bounding box center [336, 27] width 37 height 12
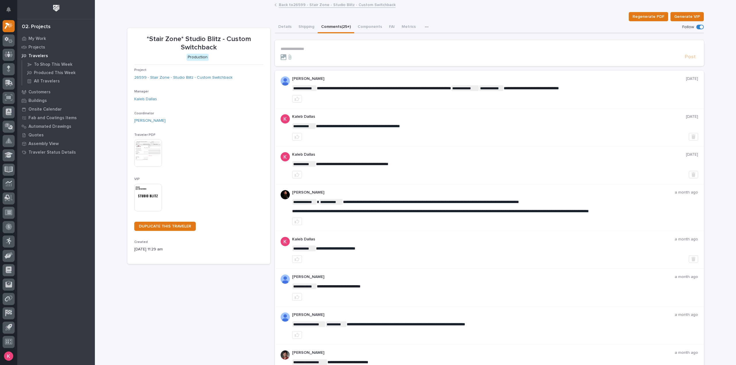
drag, startPoint x: 315, startPoint y: 46, endPoint x: 331, endPoint y: 55, distance: 18.0
click at [315, 47] on section "**********" at bounding box center [489, 53] width 429 height 26
click at [400, 54] on div "Post" at bounding box center [490, 57] width 418 height 7
click at [368, 51] on form "**********" at bounding box center [490, 54] width 418 height 14
click at [368, 49] on p "**********" at bounding box center [490, 49] width 418 height 5
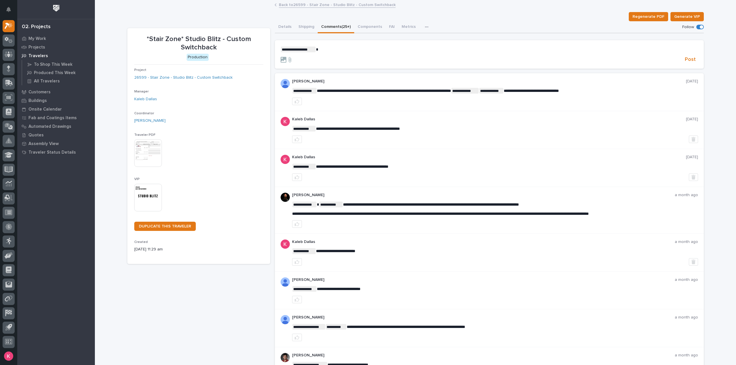
click at [327, 51] on p "**********" at bounding box center [490, 50] width 418 height 6
click at [406, 47] on p "**********" at bounding box center [490, 50] width 418 height 6
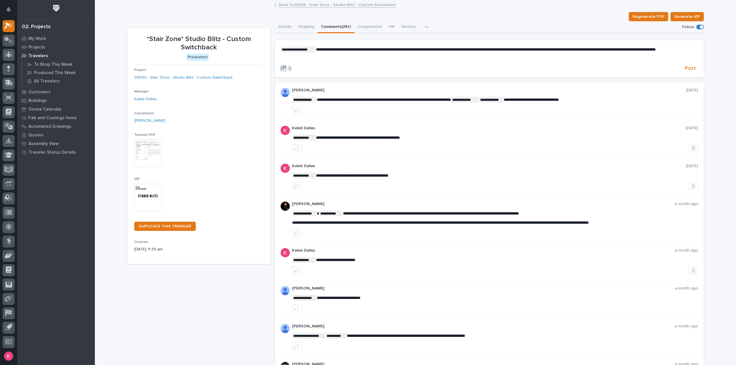
click at [289, 71] on icon at bounding box center [290, 68] width 3 height 5
click at [286, 66] on input "file" at bounding box center [286, 66] width 0 height 0
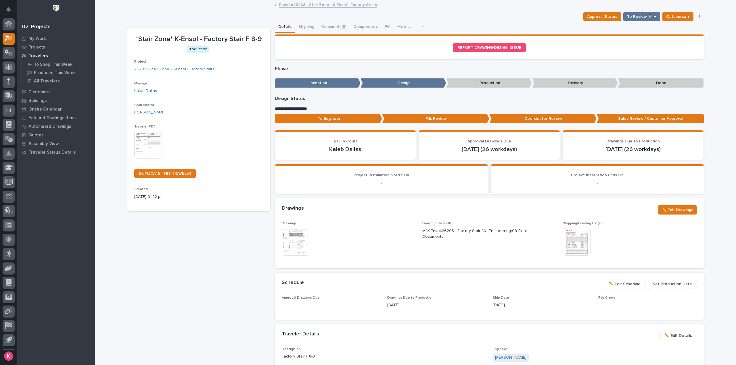
scroll to position [13, 0]
click at [301, 6] on link "Back to 26203 - Stair Zone - K-Ensol - Factory Stairs" at bounding box center [328, 4] width 98 height 7
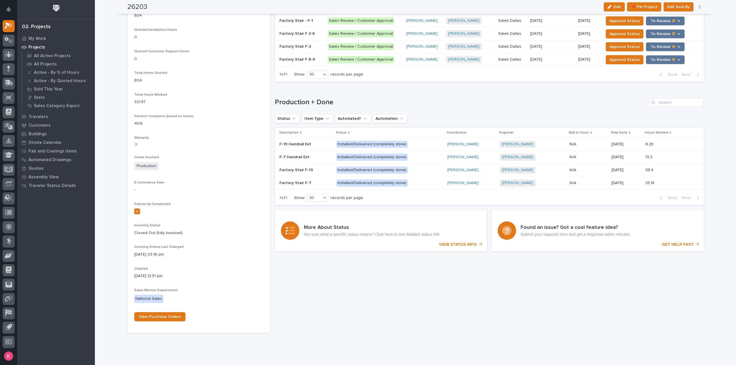
scroll to position [230, 0]
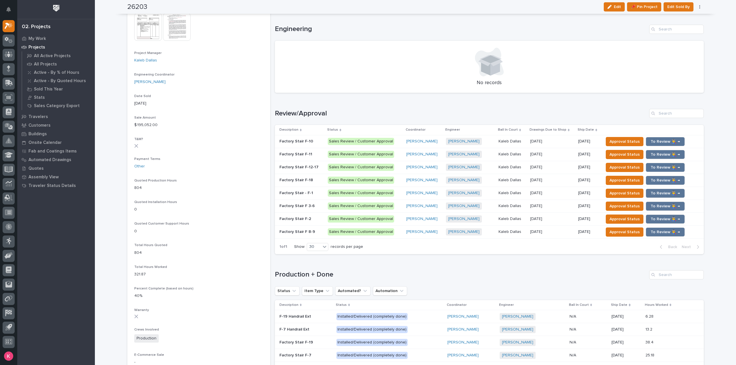
click at [438, 155] on div "[PERSON_NAME]" at bounding box center [423, 154] width 35 height 5
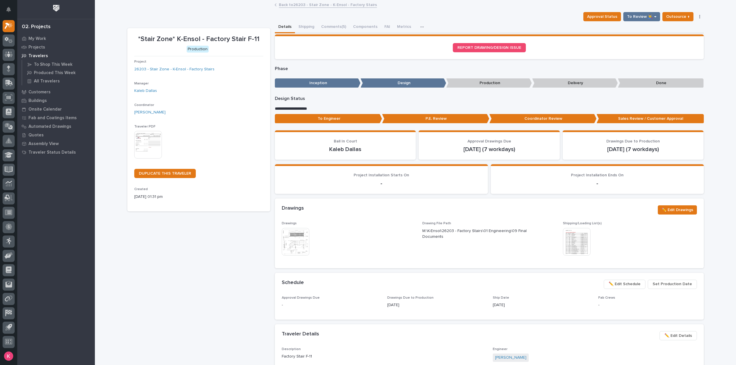
scroll to position [58, 0]
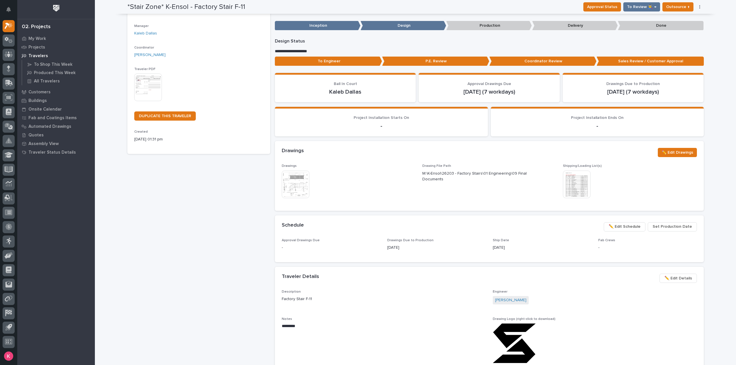
click at [630, 229] on span "✏️ Edit Schedule" at bounding box center [625, 226] width 32 height 7
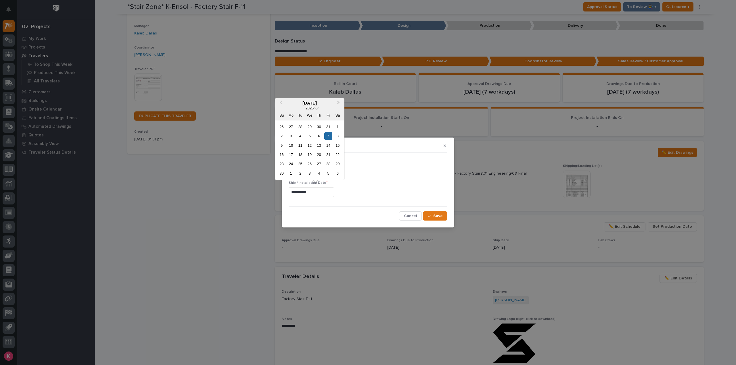
drag, startPoint x: 325, startPoint y: 194, endPoint x: 261, endPoint y: 193, distance: 64.1
click at [260, 193] on div "**********" at bounding box center [368, 182] width 736 height 365
click at [336, 102] on button "Next Month" at bounding box center [338, 103] width 9 height 9
click at [327, 127] on div "5" at bounding box center [328, 127] width 8 height 8
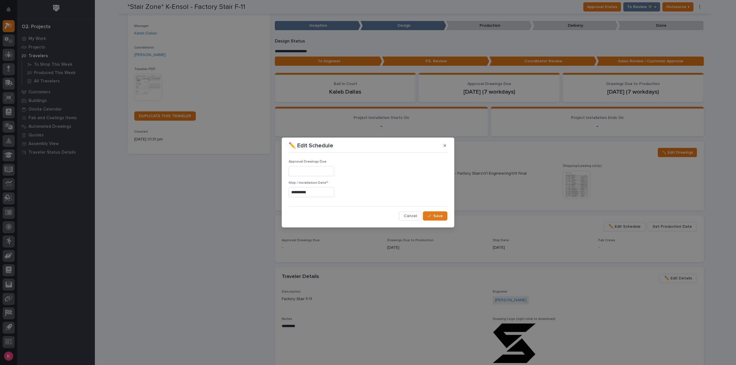
type input "**********"
click at [441, 211] on div "**********" at bounding box center [368, 187] width 159 height 65
click at [437, 217] on span "Save" at bounding box center [437, 216] width 9 height 5
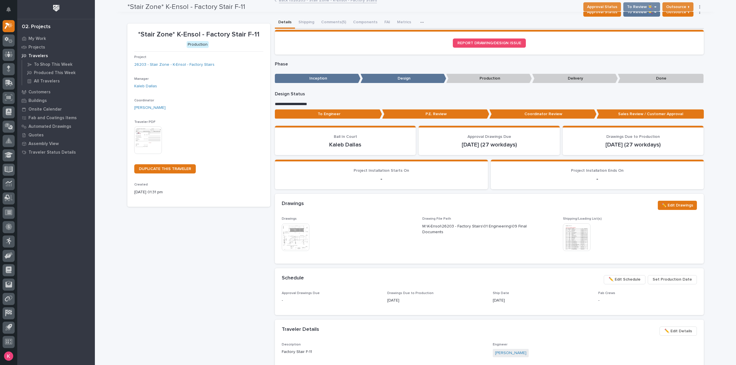
scroll to position [0, 0]
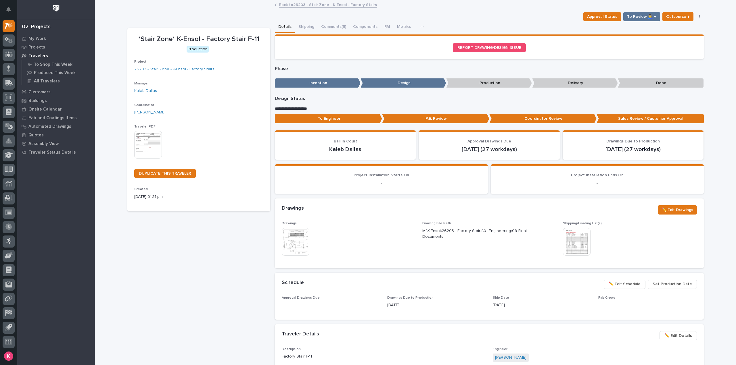
click at [314, 5] on link "Back to 26203 - Stair Zone - K-Ensol - Factory Stairs" at bounding box center [328, 4] width 98 height 7
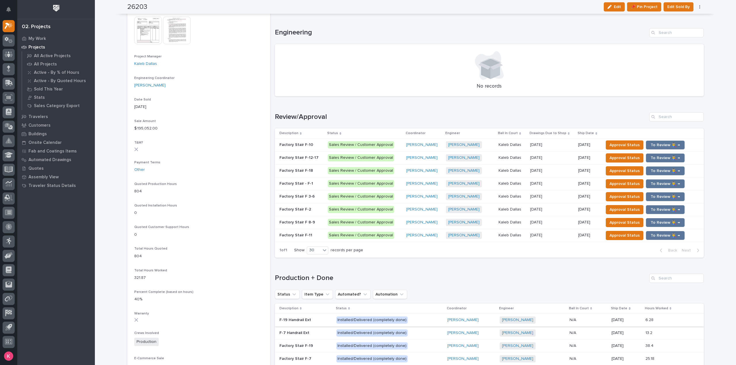
scroll to position [173, 0]
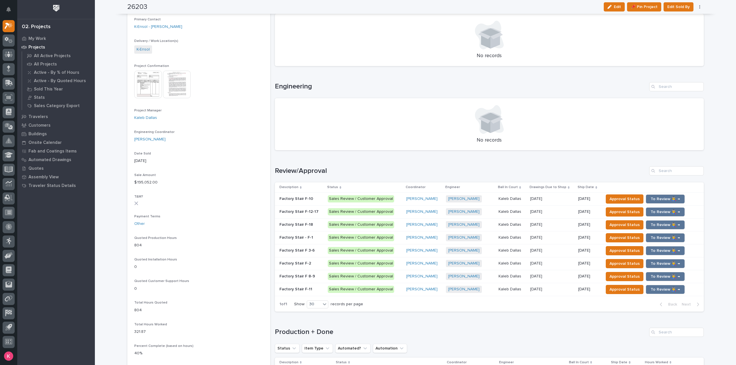
click at [468, 164] on div "Loading... Saving… Review/Approval Description Status Coordinator Engineer Ball…" at bounding box center [489, 235] width 429 height 161
click at [468, 163] on div "Loading... Saving… Review/Approval Description Status Coordinator Engineer Ball…" at bounding box center [489, 235] width 429 height 161
click at [468, 164] on div "Loading... Saving… Review/Approval Description Status Coordinator Engineer Ball…" at bounding box center [489, 235] width 429 height 161
click at [432, 163] on div "Loading... Saving… Review/Approval Description Status Coordinator Engineer Ball…" at bounding box center [489, 235] width 429 height 161
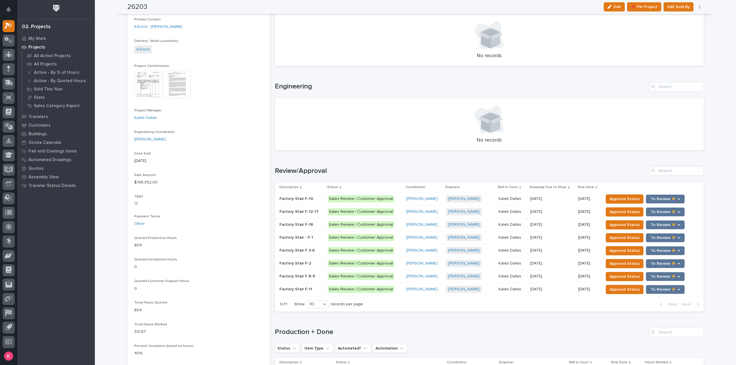
click at [436, 170] on h1 "Review/Approval" at bounding box center [461, 171] width 372 height 8
